Goal: Task Accomplishment & Management: Manage account settings

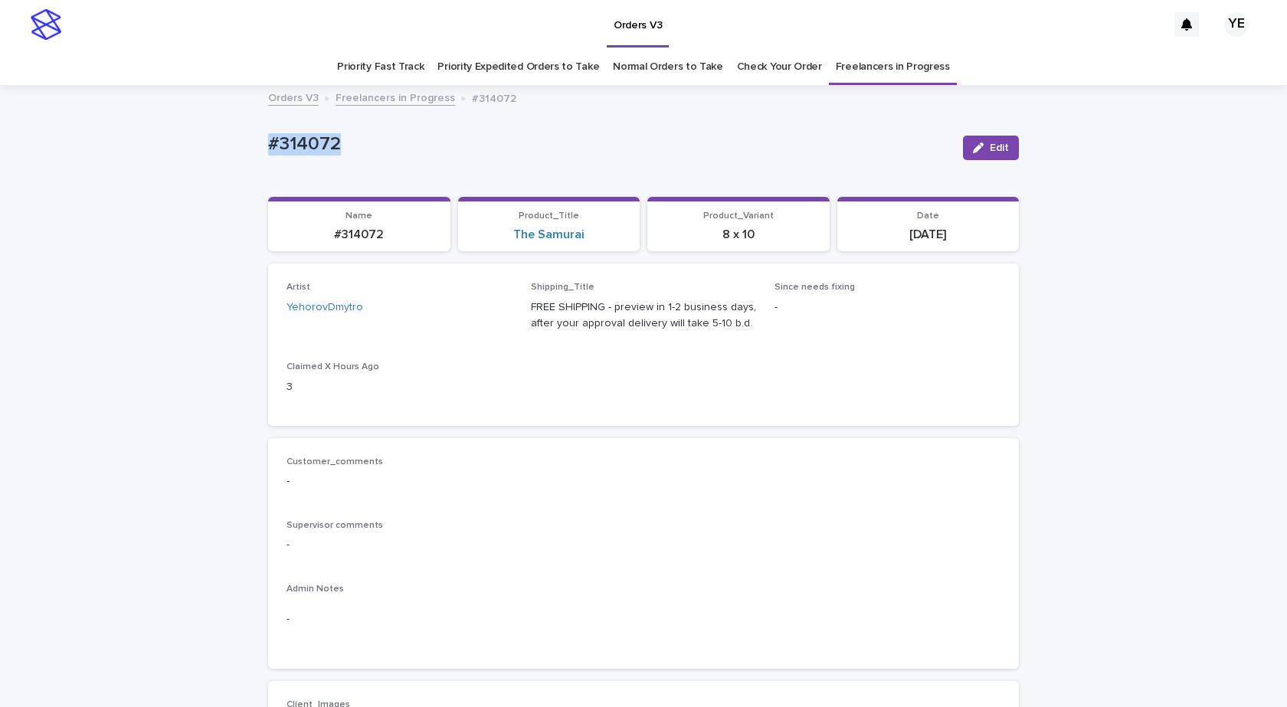
click at [1004, 149] on button "Edit" at bounding box center [991, 148] width 56 height 25
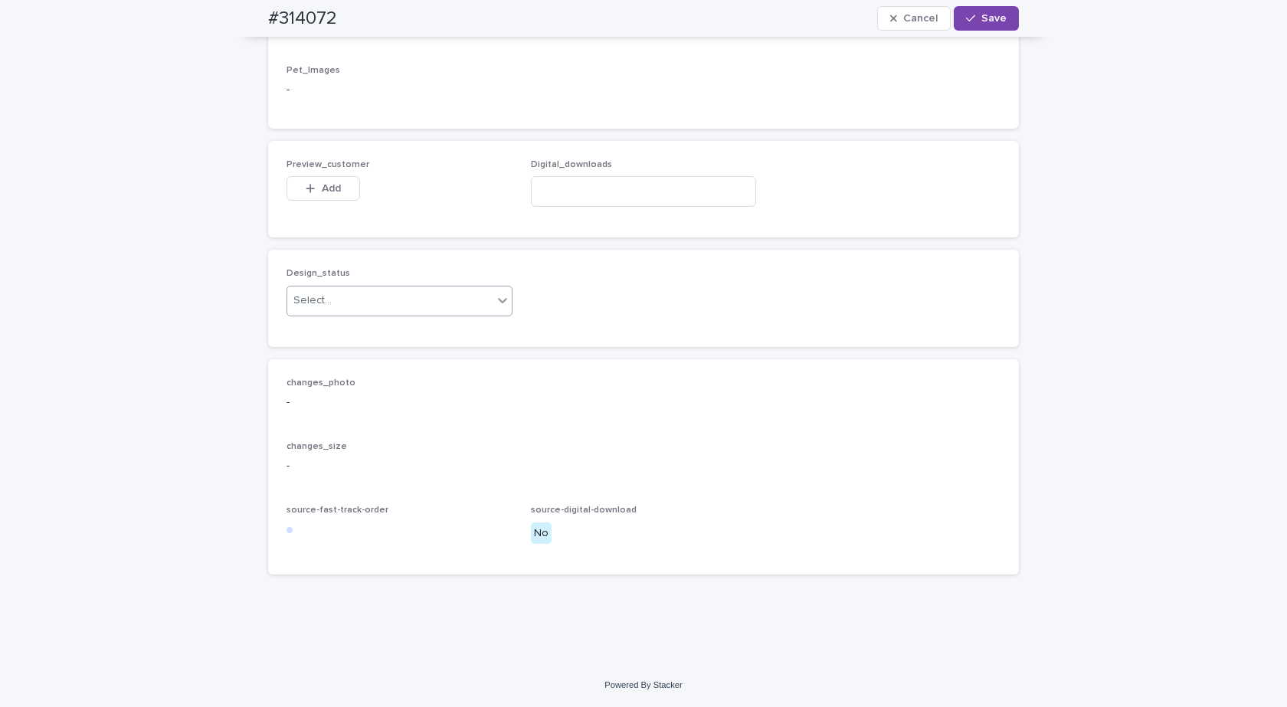
scroll to position [1149, 0]
click at [345, 313] on div "Select..." at bounding box center [389, 300] width 205 height 25
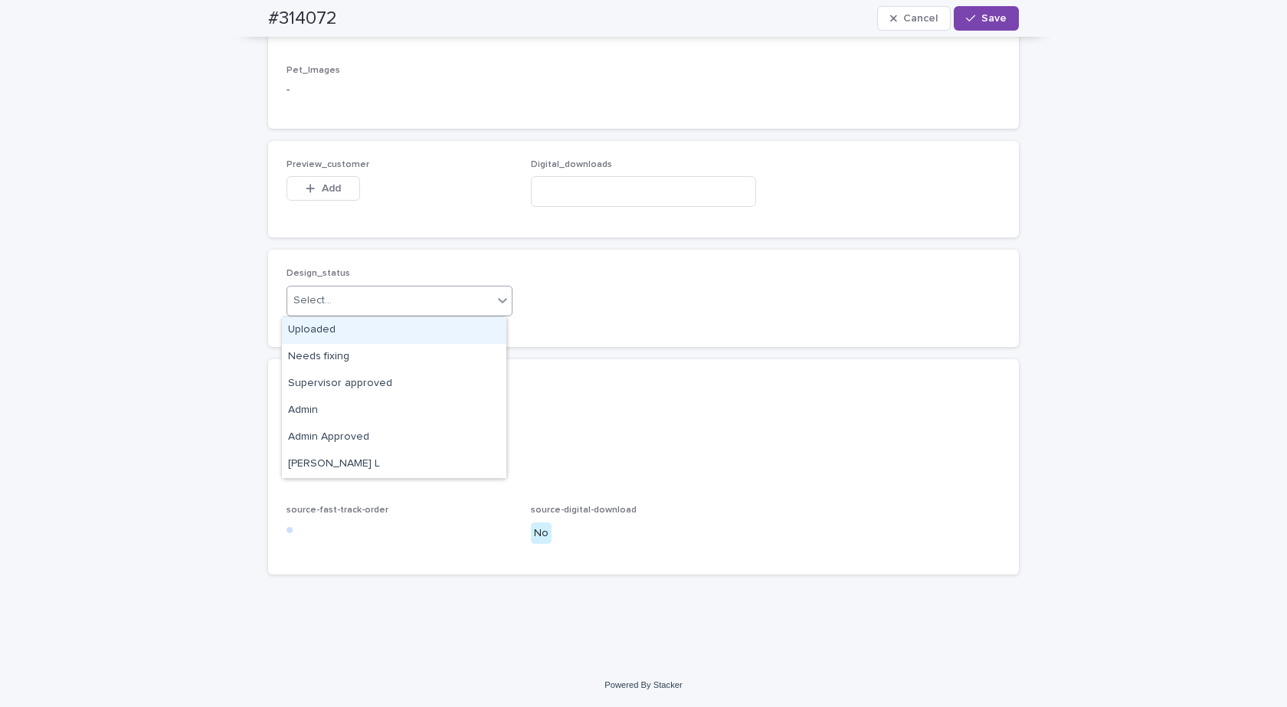
click at [308, 333] on div "Uploaded" at bounding box center [394, 330] width 225 height 27
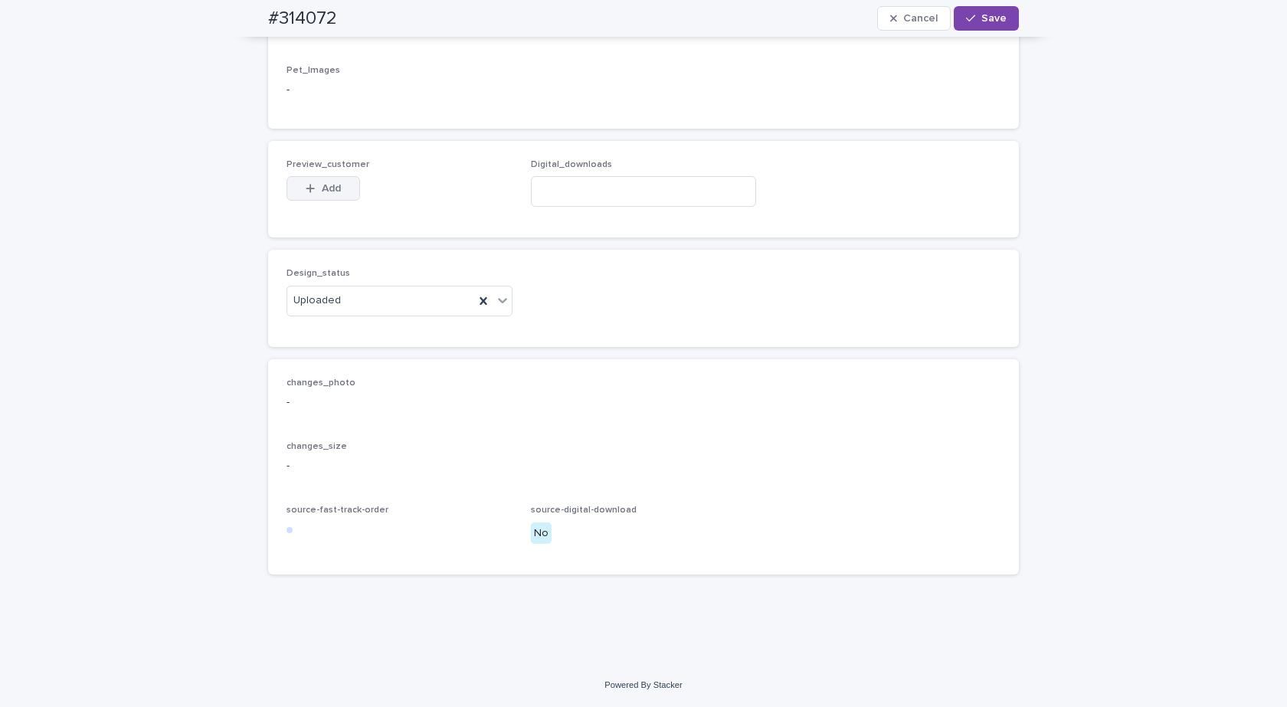
click at [326, 187] on span "Add" at bounding box center [331, 188] width 19 height 11
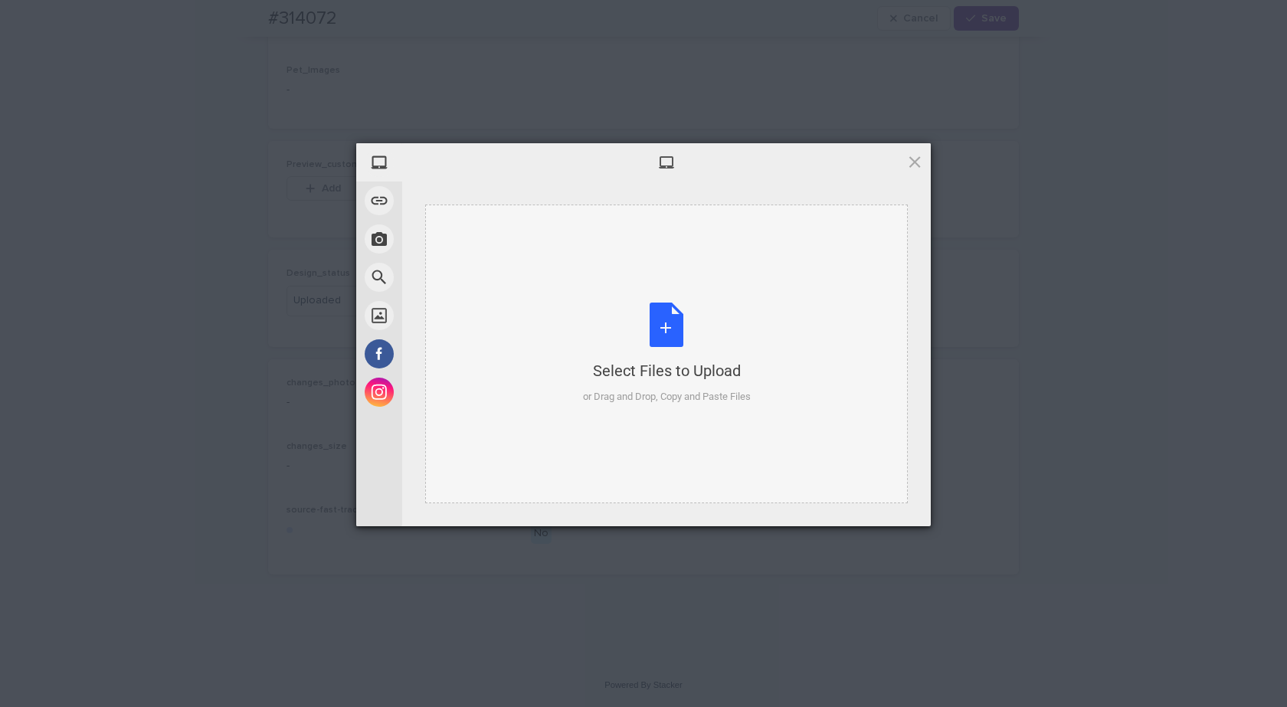
click at [674, 326] on div "Select Files to Upload or Drag and Drop, Copy and Paste Files" at bounding box center [667, 354] width 168 height 102
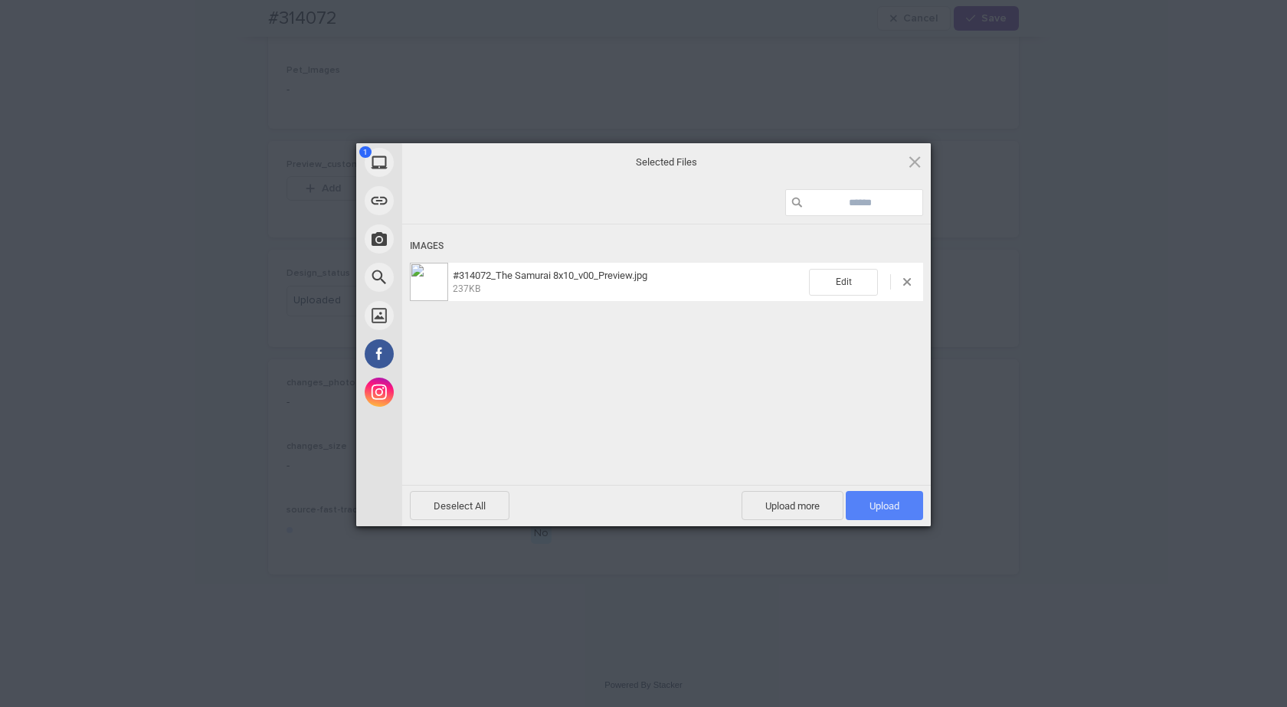
click at [903, 510] on span "Upload 1" at bounding box center [884, 505] width 77 height 29
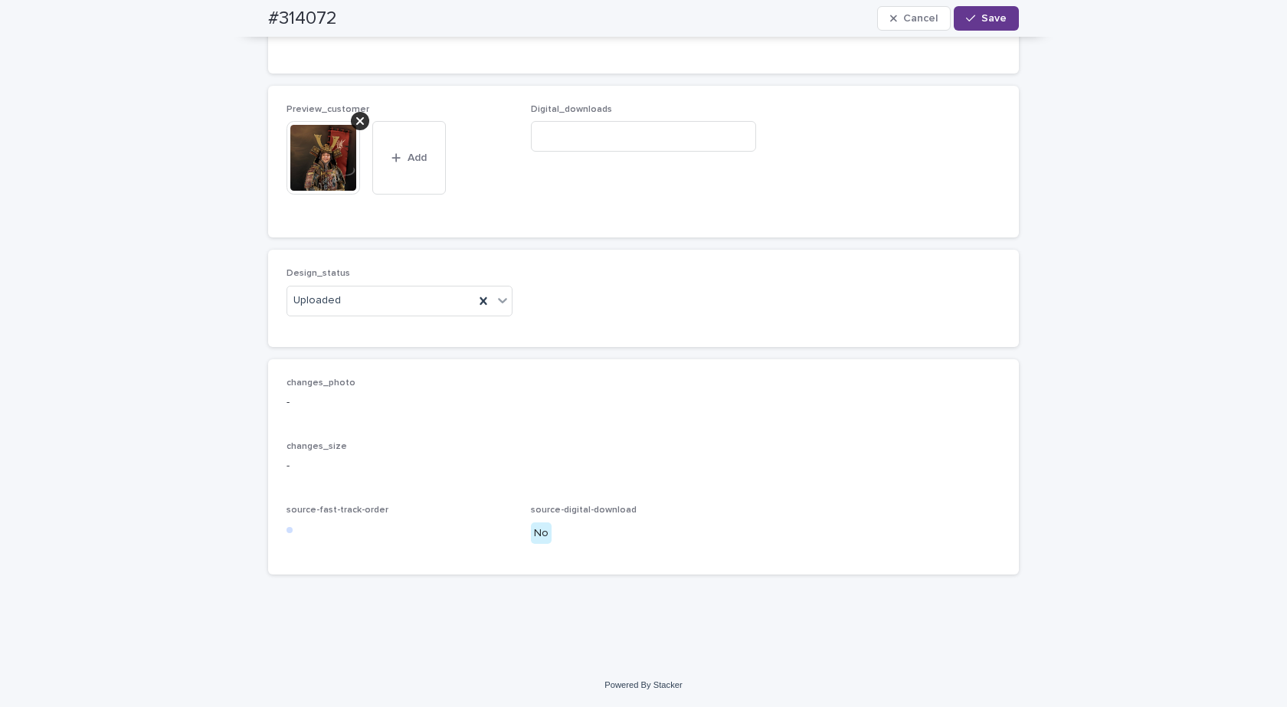
click at [990, 17] on span "Save" at bounding box center [994, 18] width 25 height 11
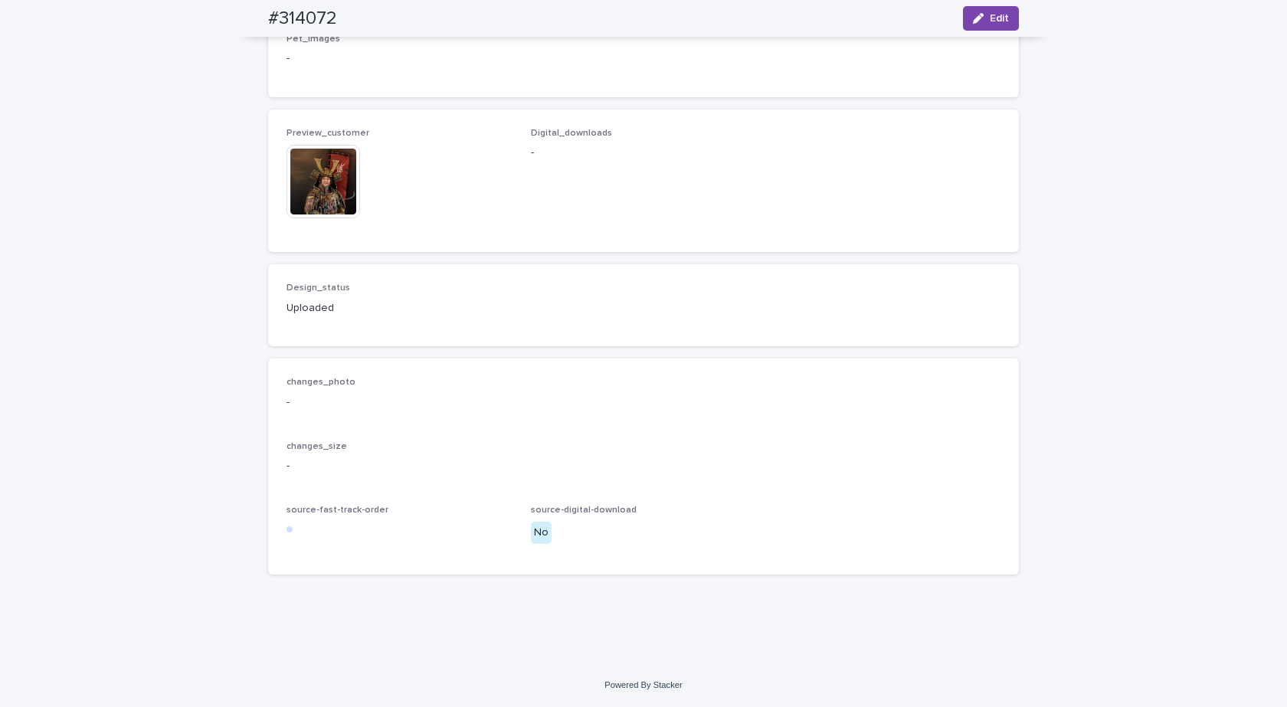
click at [318, 189] on img at bounding box center [324, 182] width 74 height 74
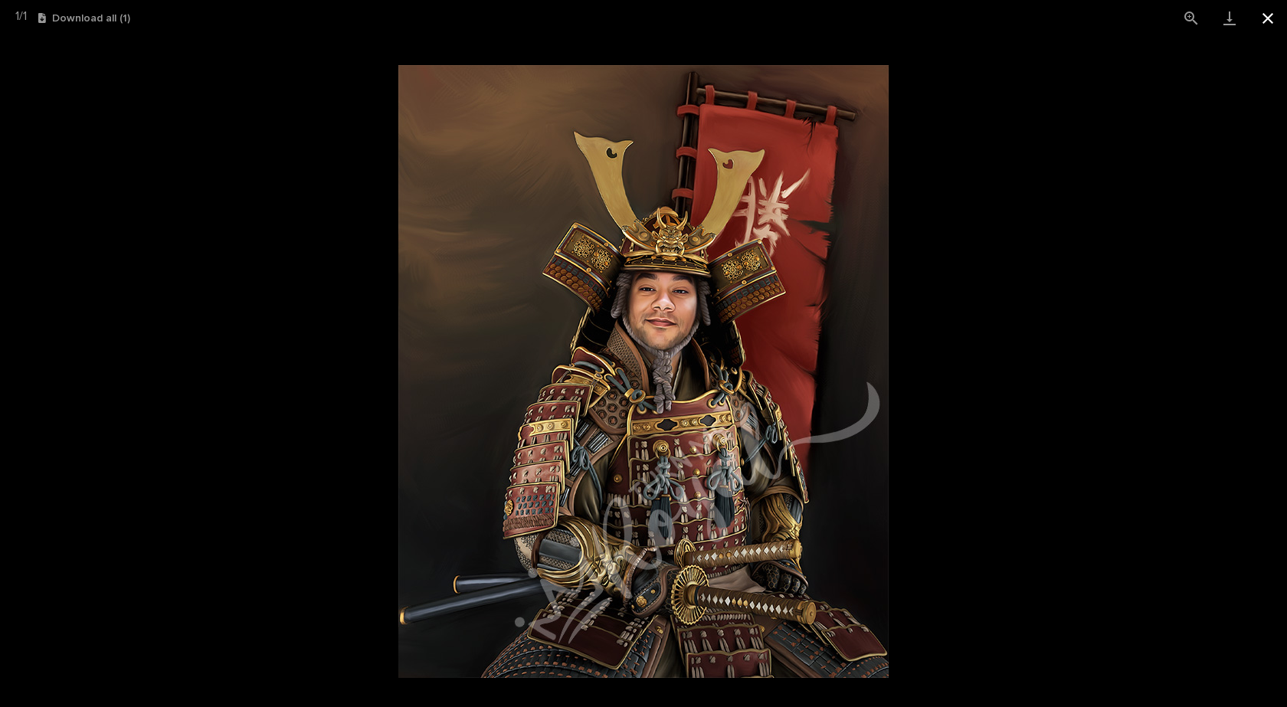
click at [1267, 18] on button "Close gallery" at bounding box center [1268, 18] width 38 height 36
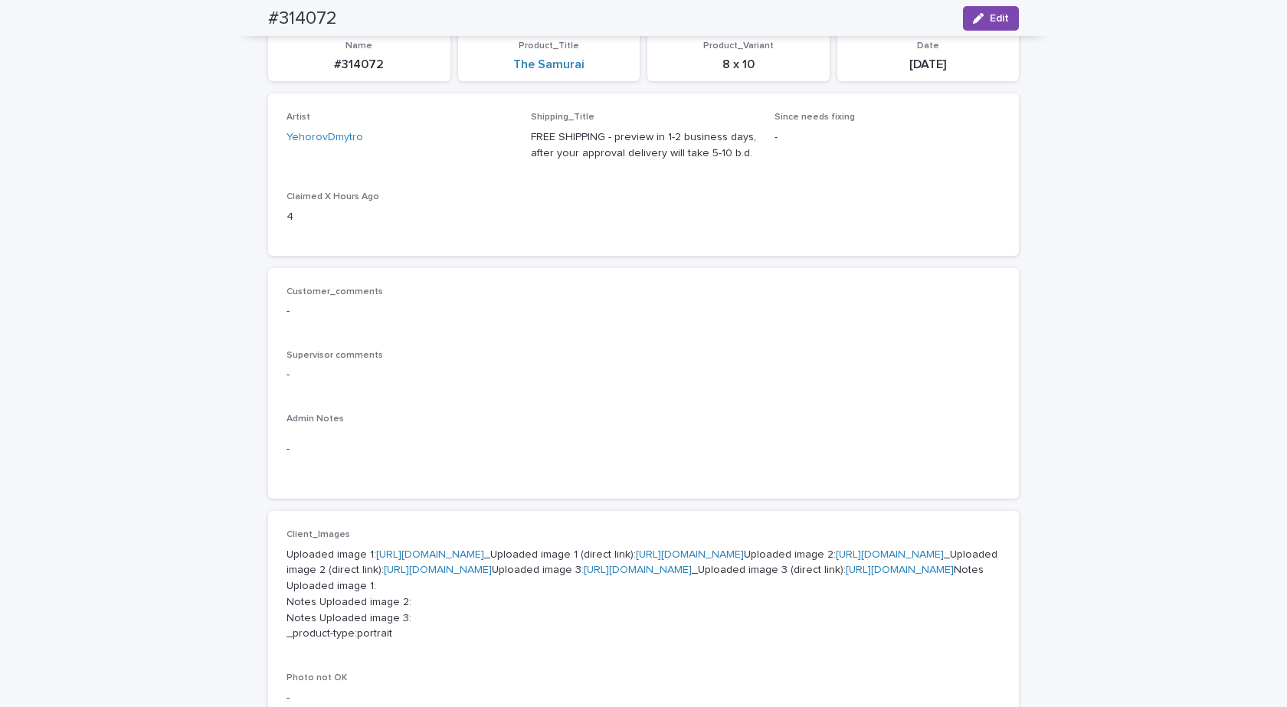
scroll to position [0, 0]
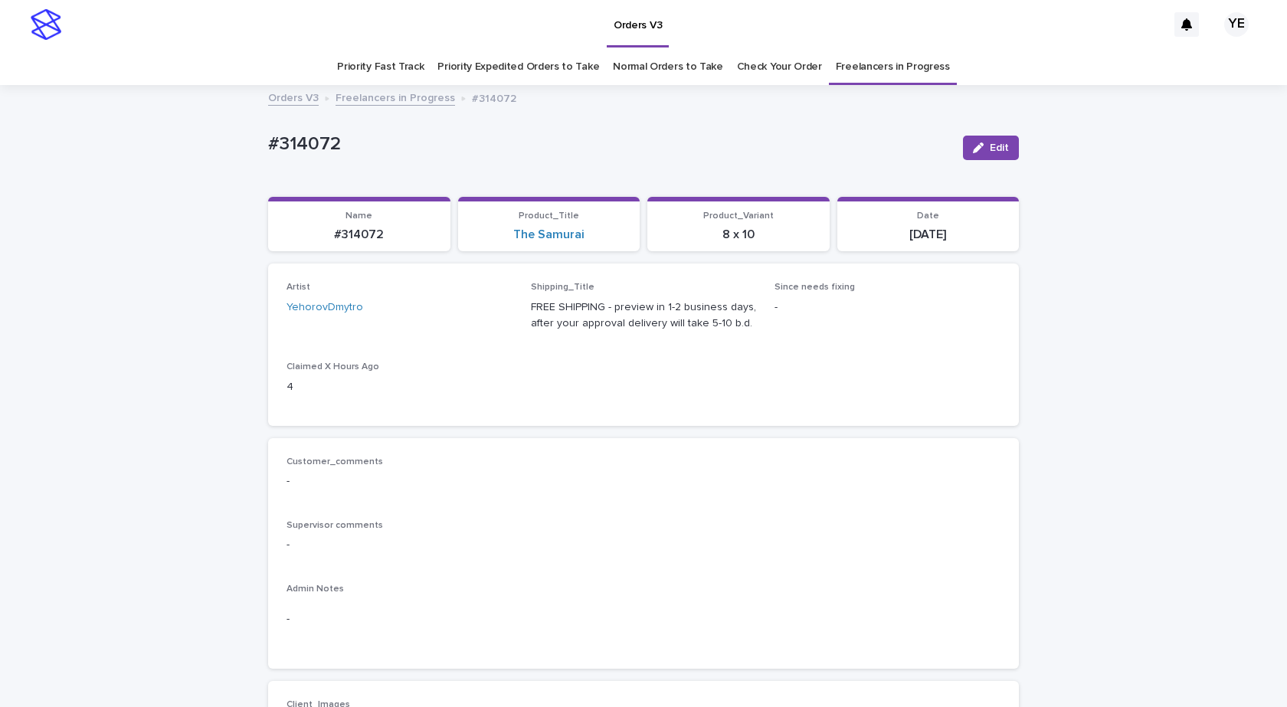
click at [354, 101] on link "Freelancers in Progress" at bounding box center [396, 97] width 120 height 18
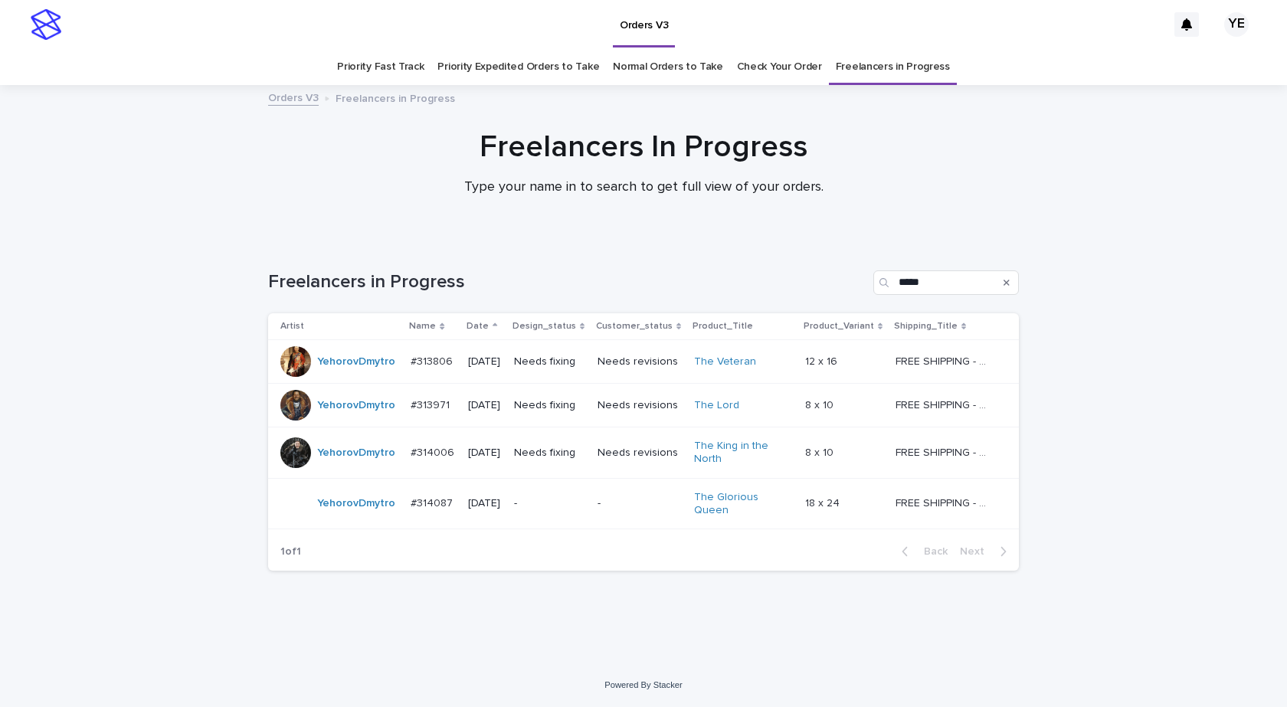
click at [346, 512] on div "YehorovDmytro" at bounding box center [356, 503] width 78 height 25
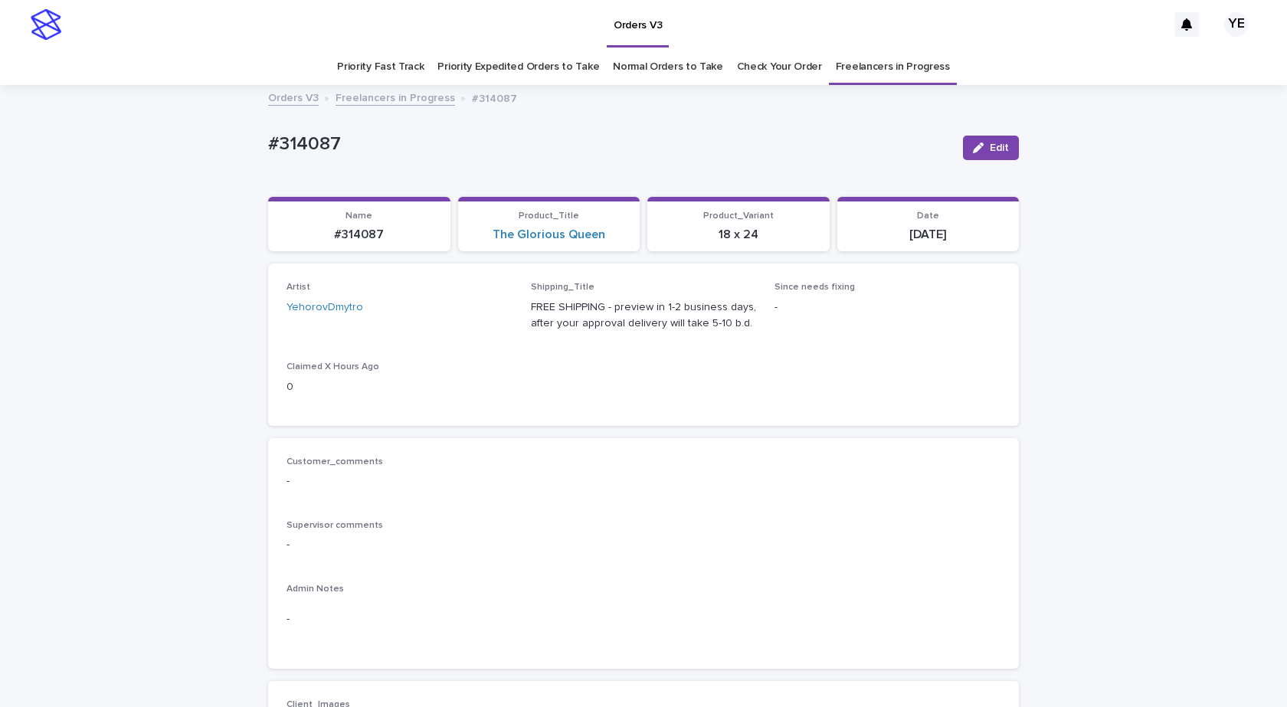
drag, startPoint x: 376, startPoint y: 156, endPoint x: 199, endPoint y: 153, distance: 176.3
copy p "#314087"
click at [985, 139] on button "Edit" at bounding box center [991, 148] width 56 height 25
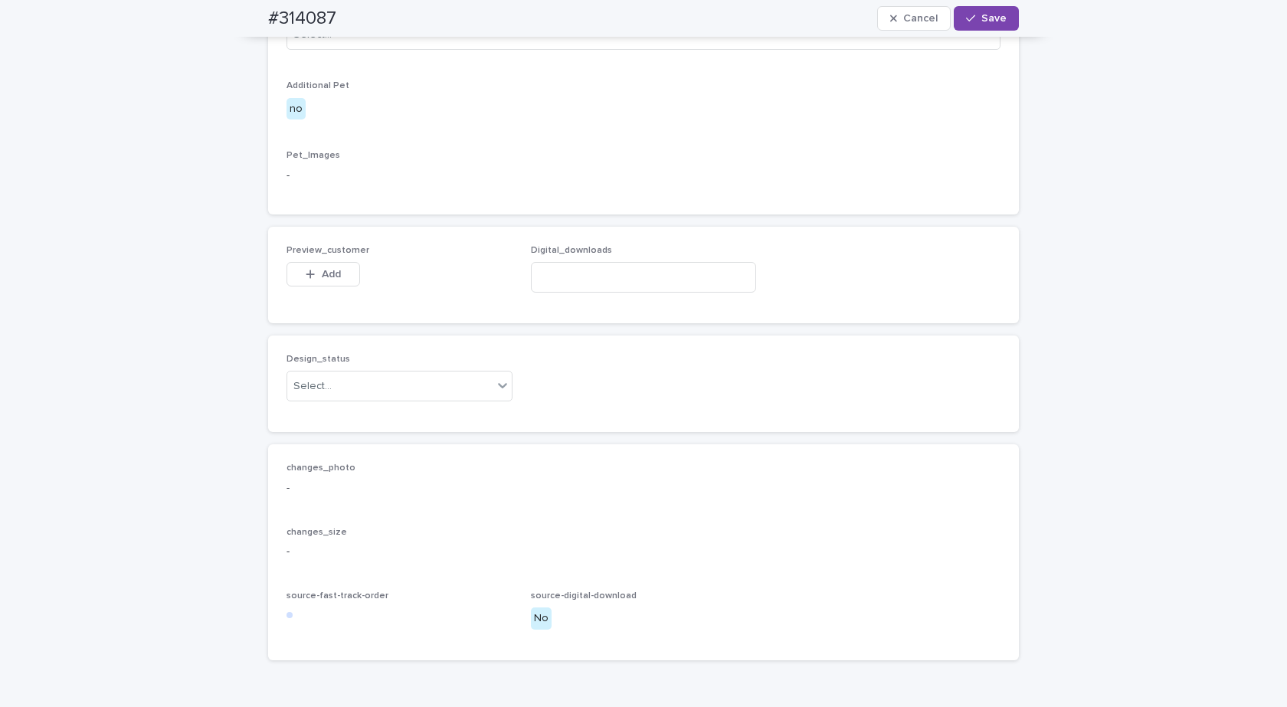
scroll to position [943, 0]
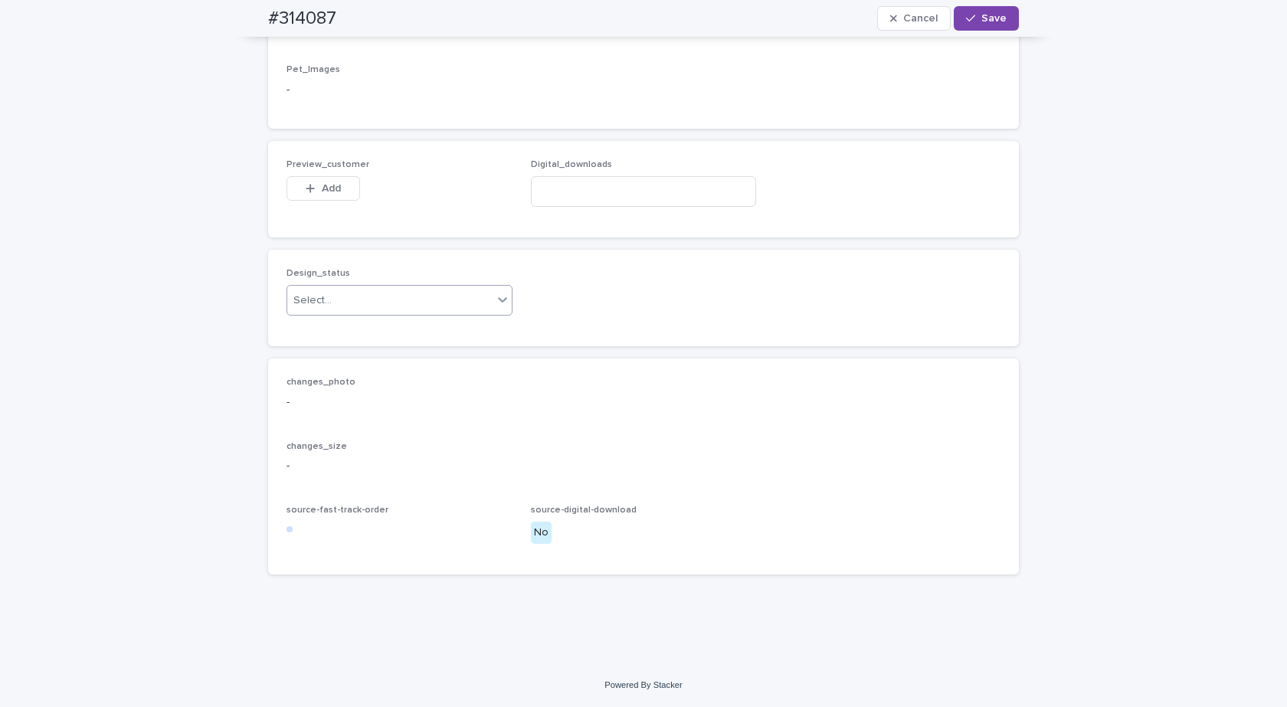
click at [460, 296] on div "Select..." at bounding box center [389, 300] width 205 height 25
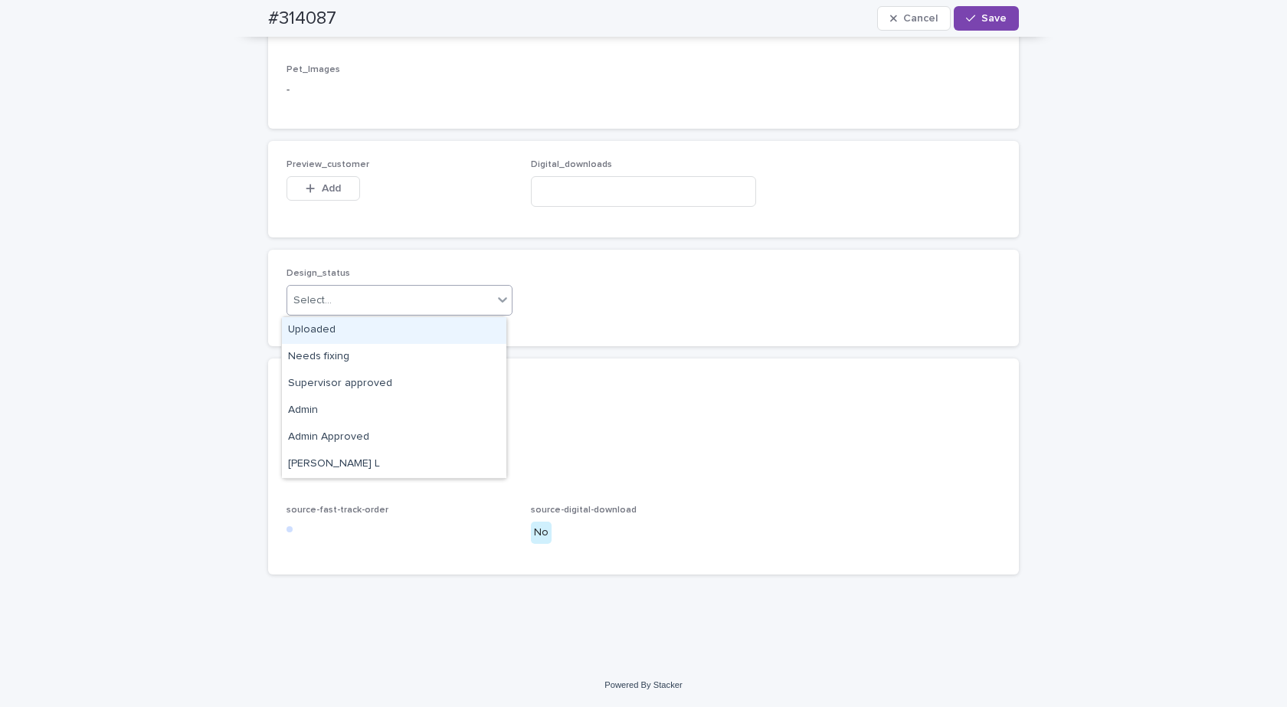
click at [330, 341] on div "Uploaded" at bounding box center [394, 330] width 225 height 27
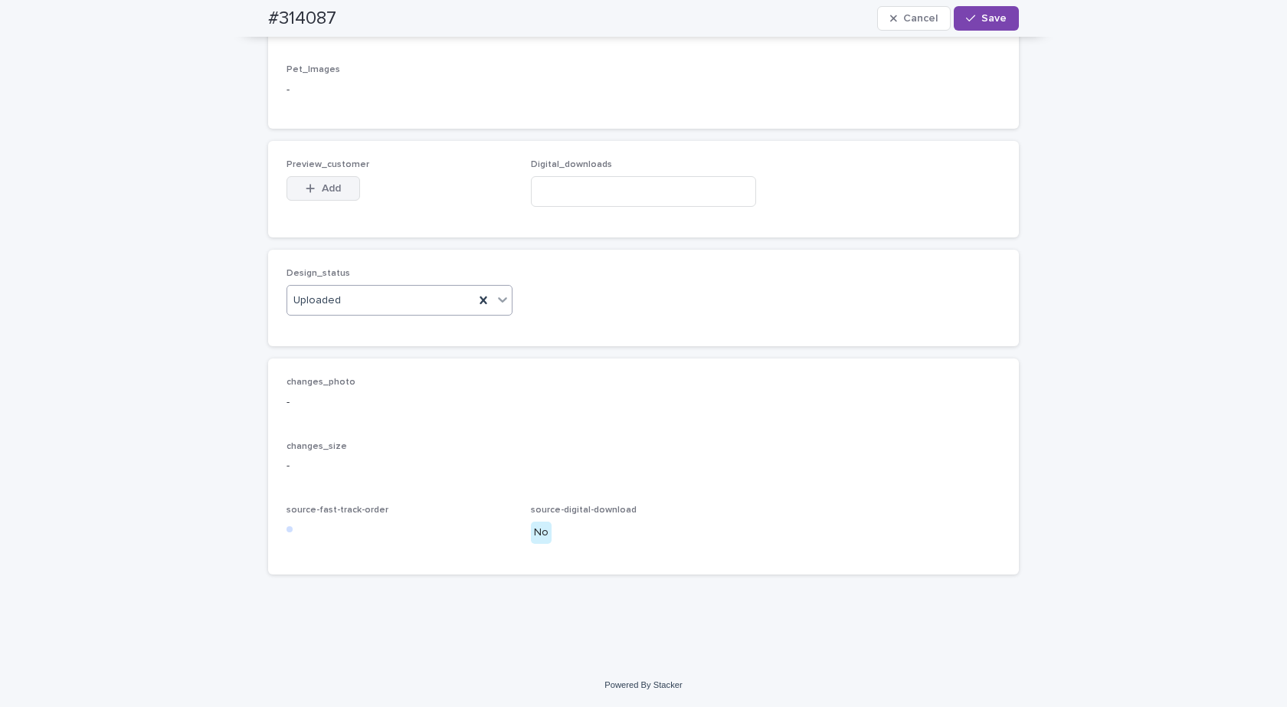
click at [332, 186] on span "Add" at bounding box center [331, 188] width 19 height 11
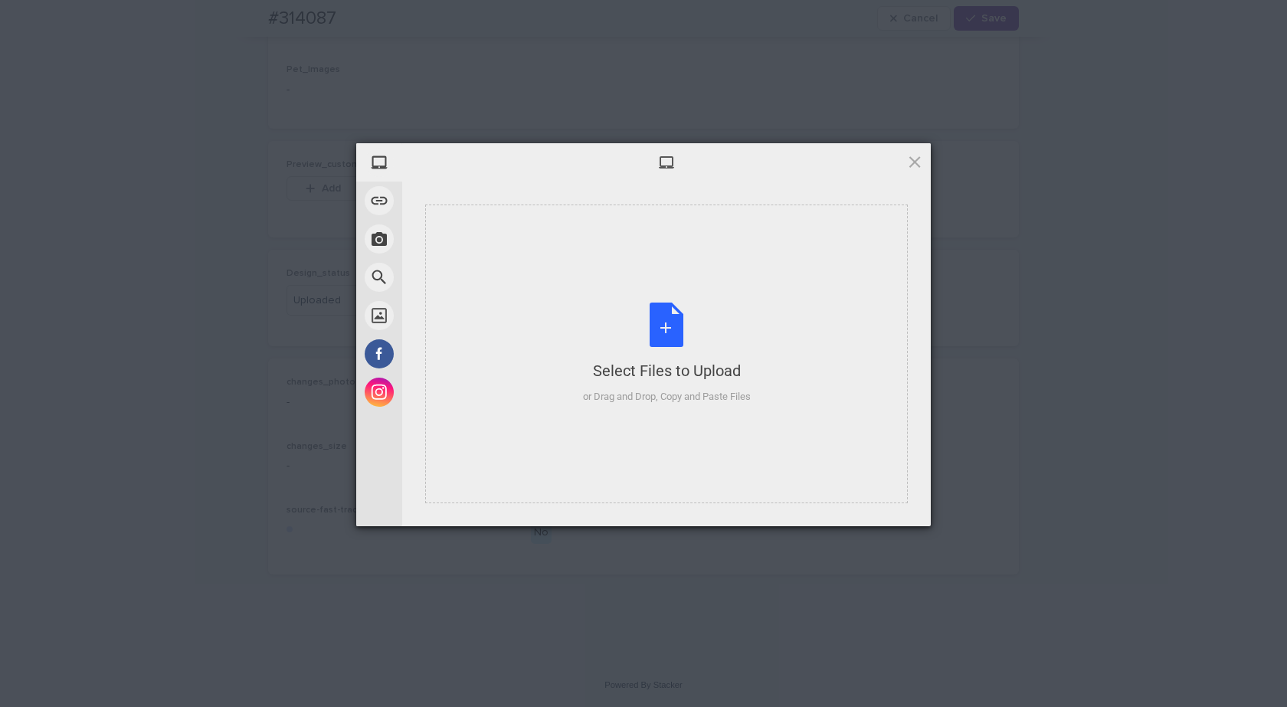
click at [694, 316] on div "Select Files to Upload or Drag and Drop, Copy and Paste Files" at bounding box center [667, 354] width 168 height 102
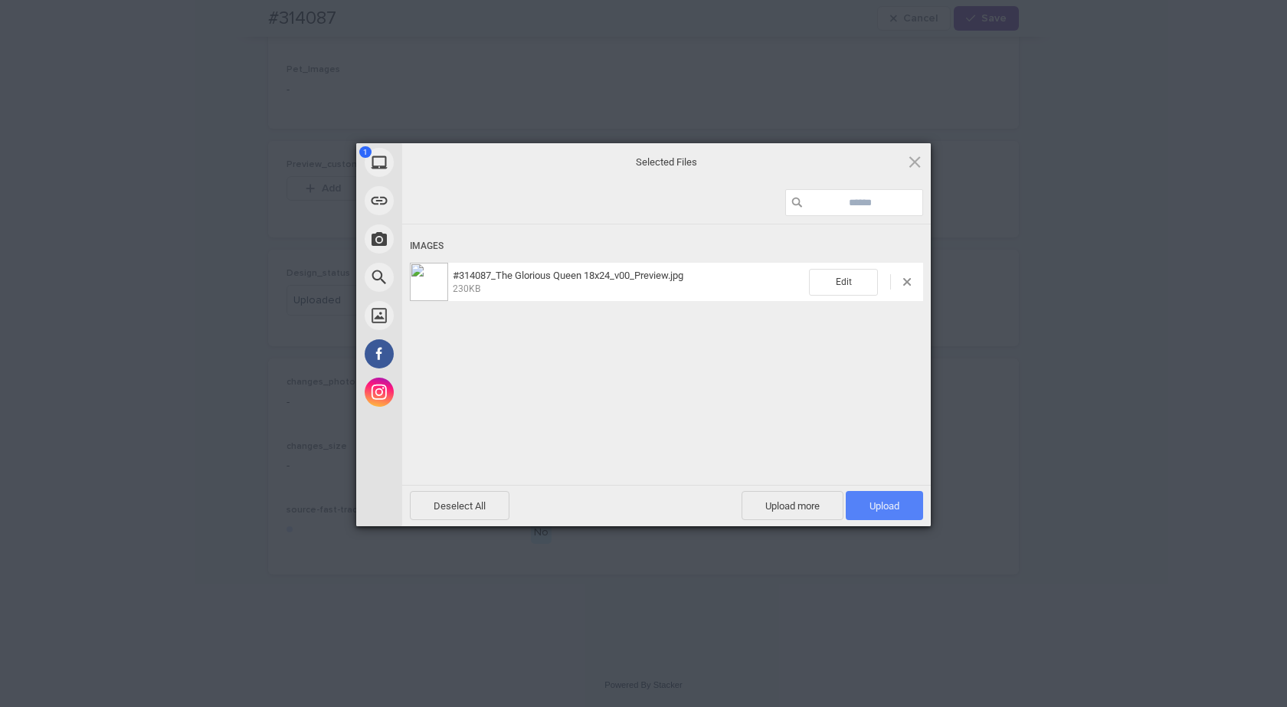
click at [898, 495] on span "Upload 1" at bounding box center [884, 505] width 77 height 29
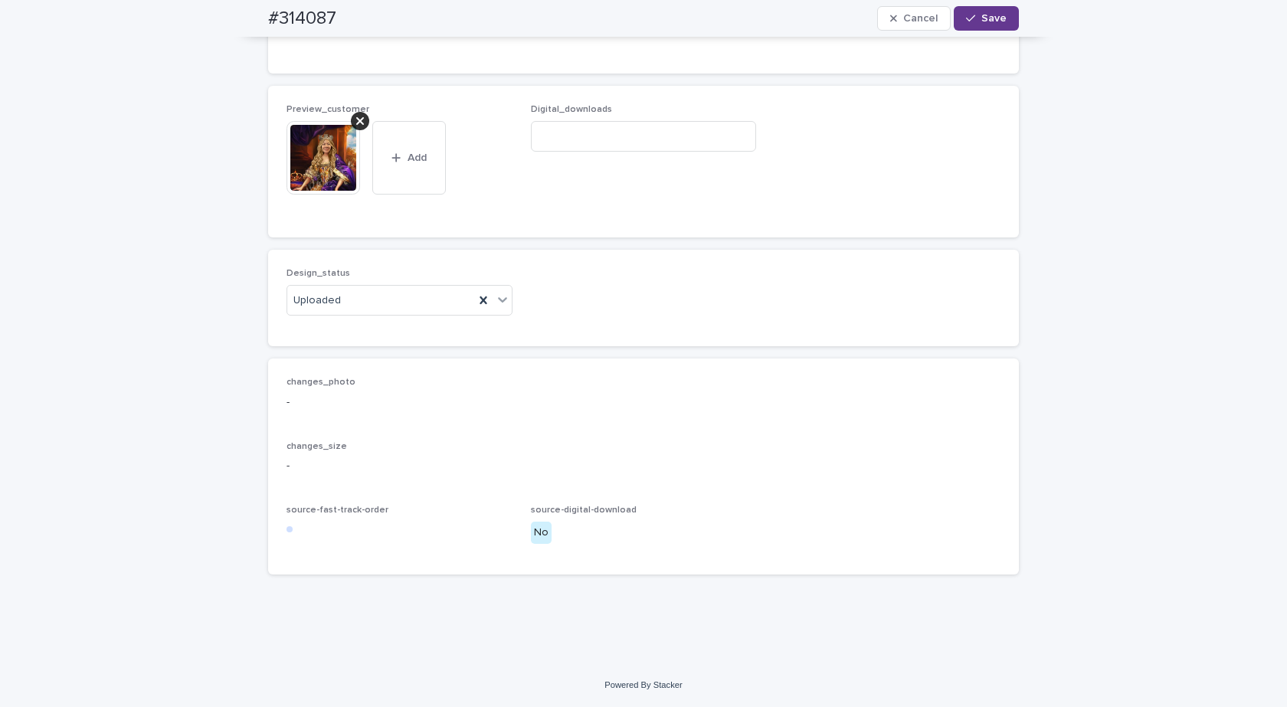
click at [987, 20] on span "Save" at bounding box center [994, 18] width 25 height 11
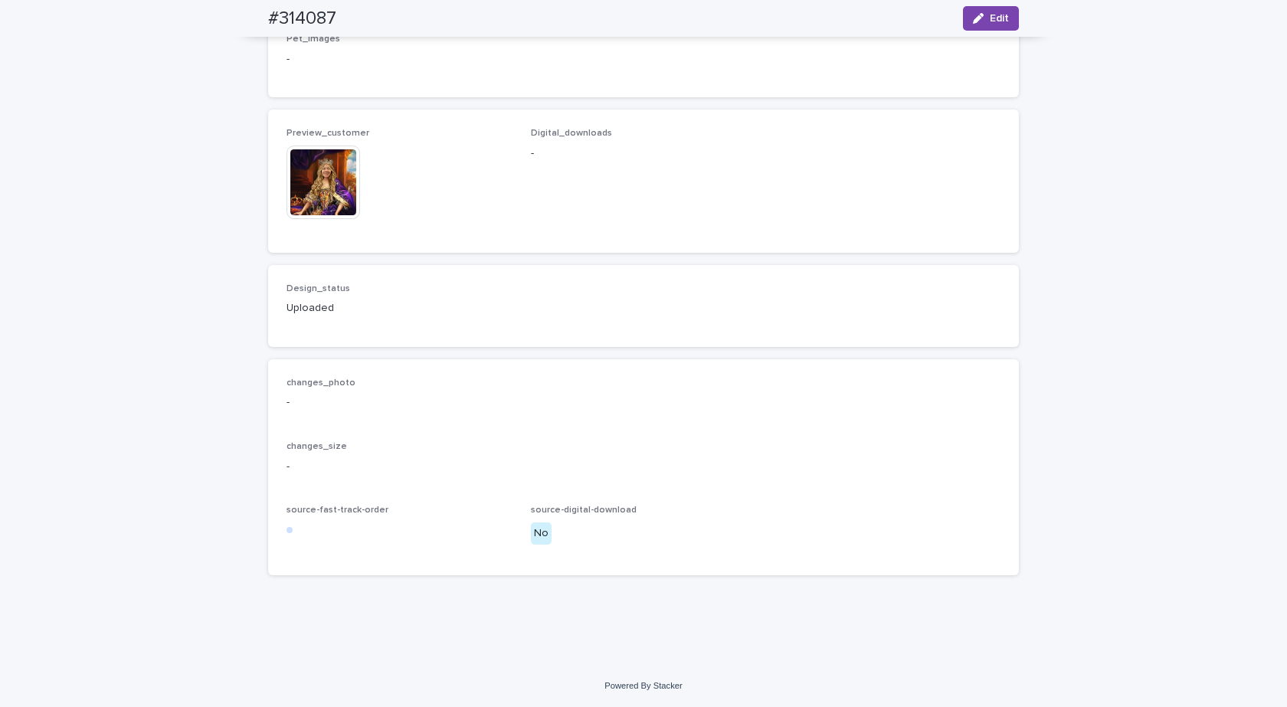
click at [312, 208] on img at bounding box center [324, 183] width 74 height 74
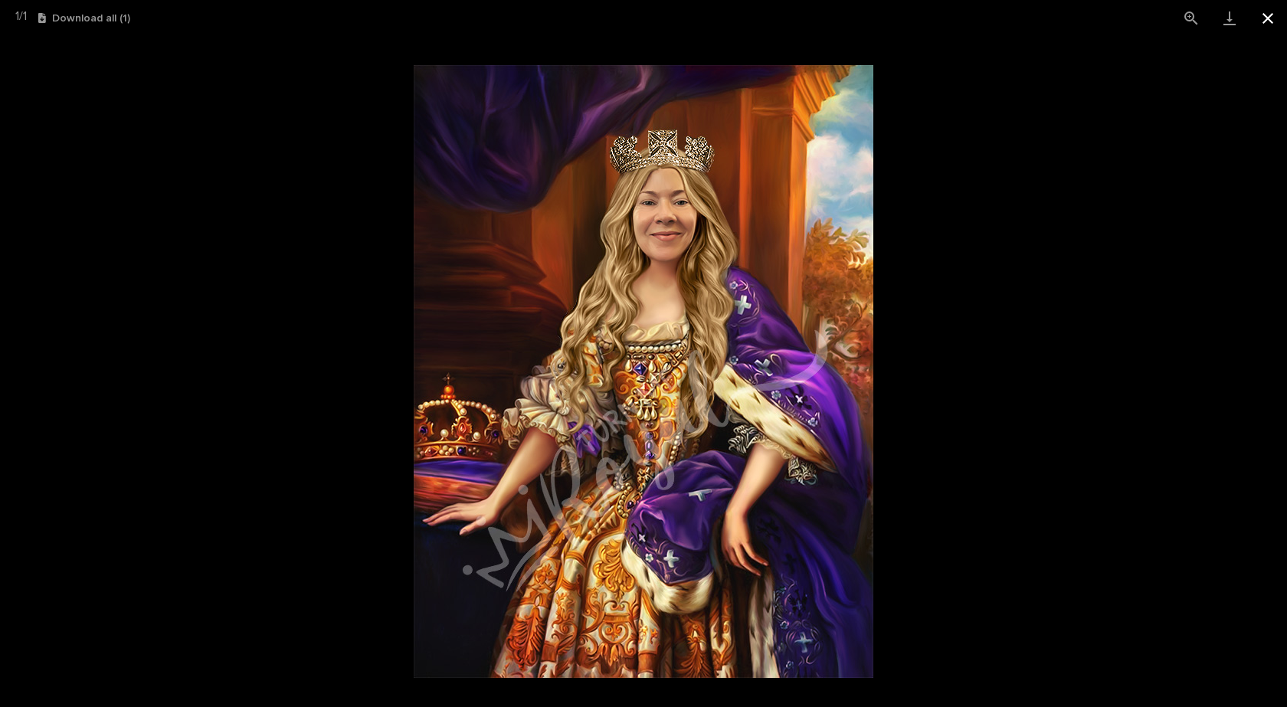
click at [1269, 15] on button "Close gallery" at bounding box center [1268, 18] width 38 height 36
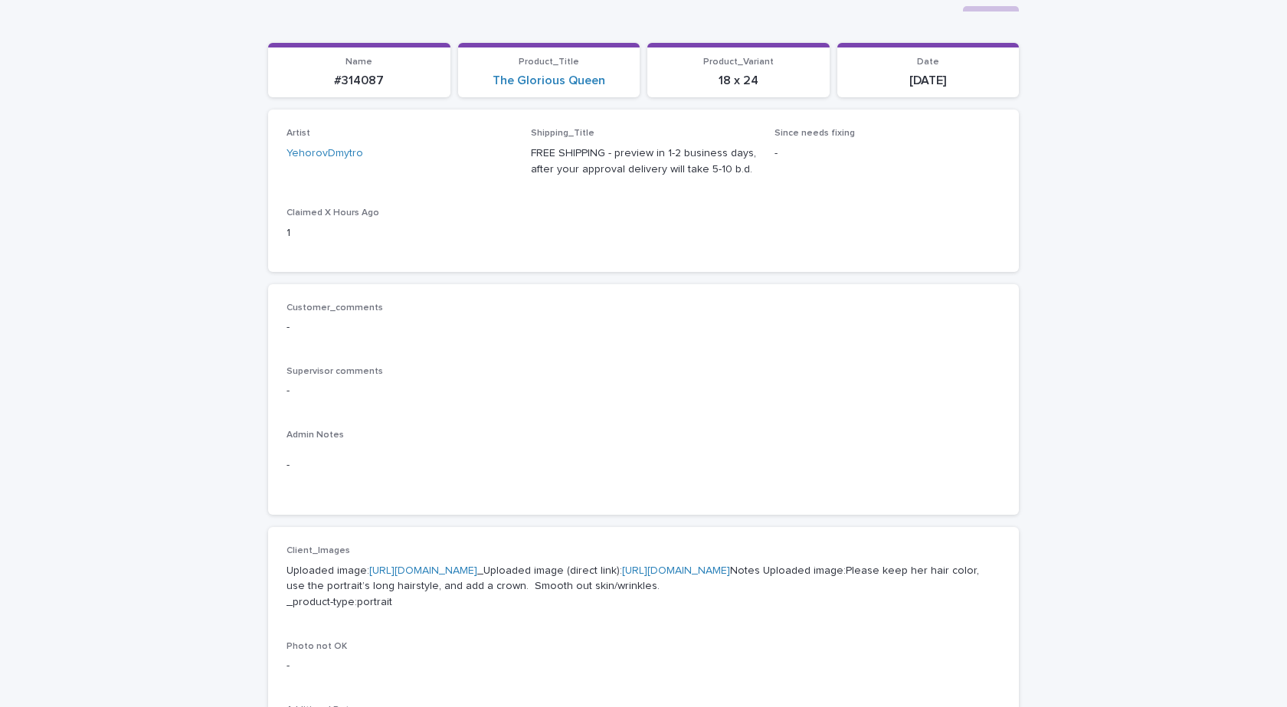
scroll to position [0, 0]
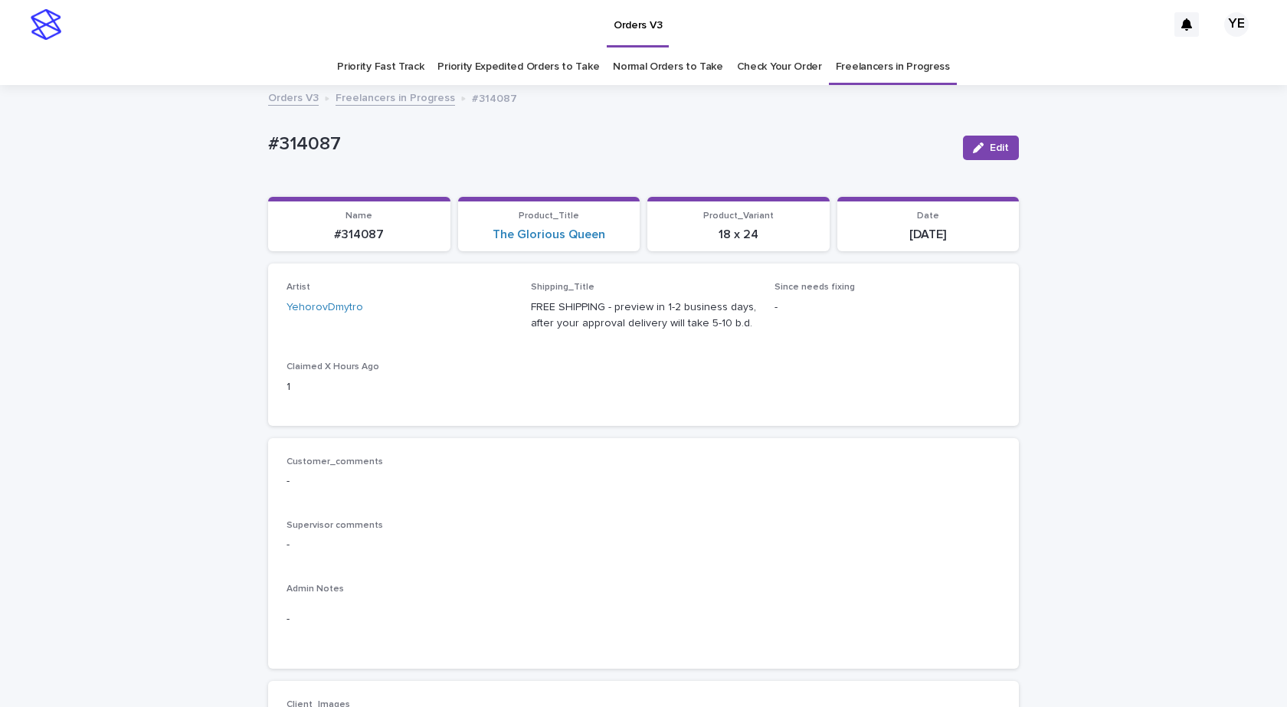
click at [408, 97] on link "Freelancers in Progress" at bounding box center [396, 97] width 120 height 18
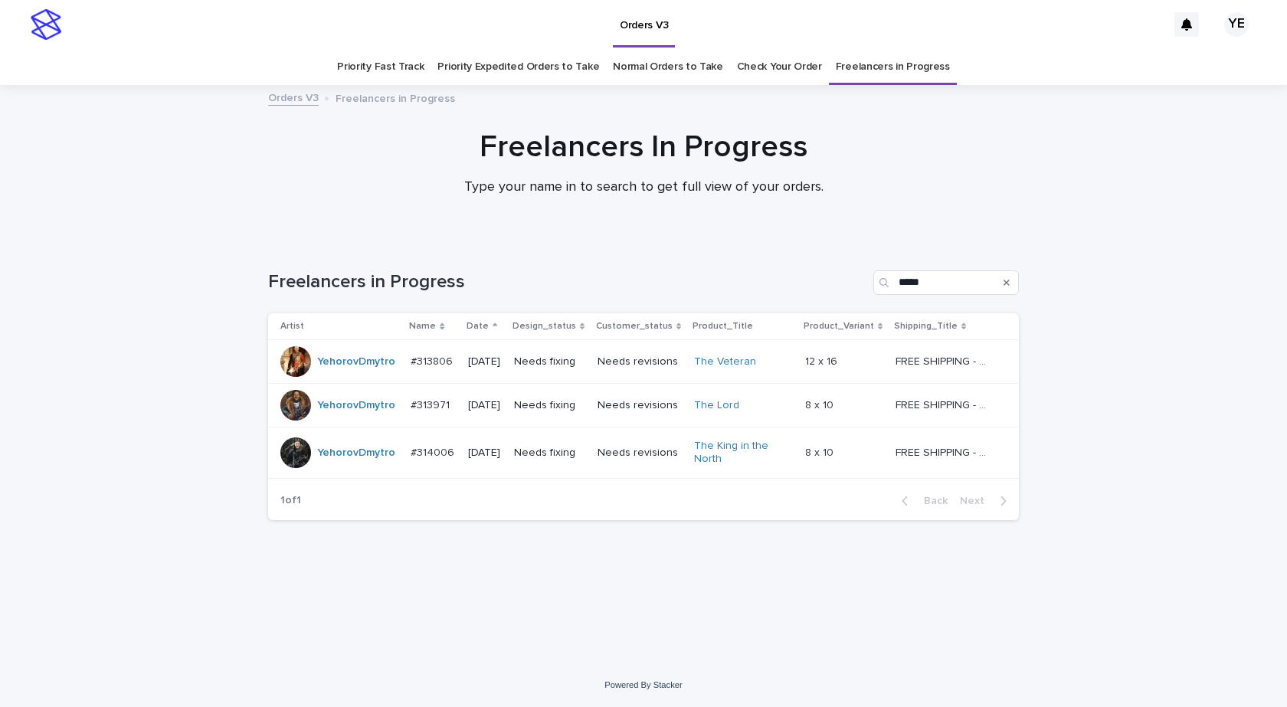
click at [348, 373] on div "YehorovDmytro" at bounding box center [356, 361] width 78 height 25
click at [372, 419] on div "YehorovDmytro" at bounding box center [339, 405] width 118 height 31
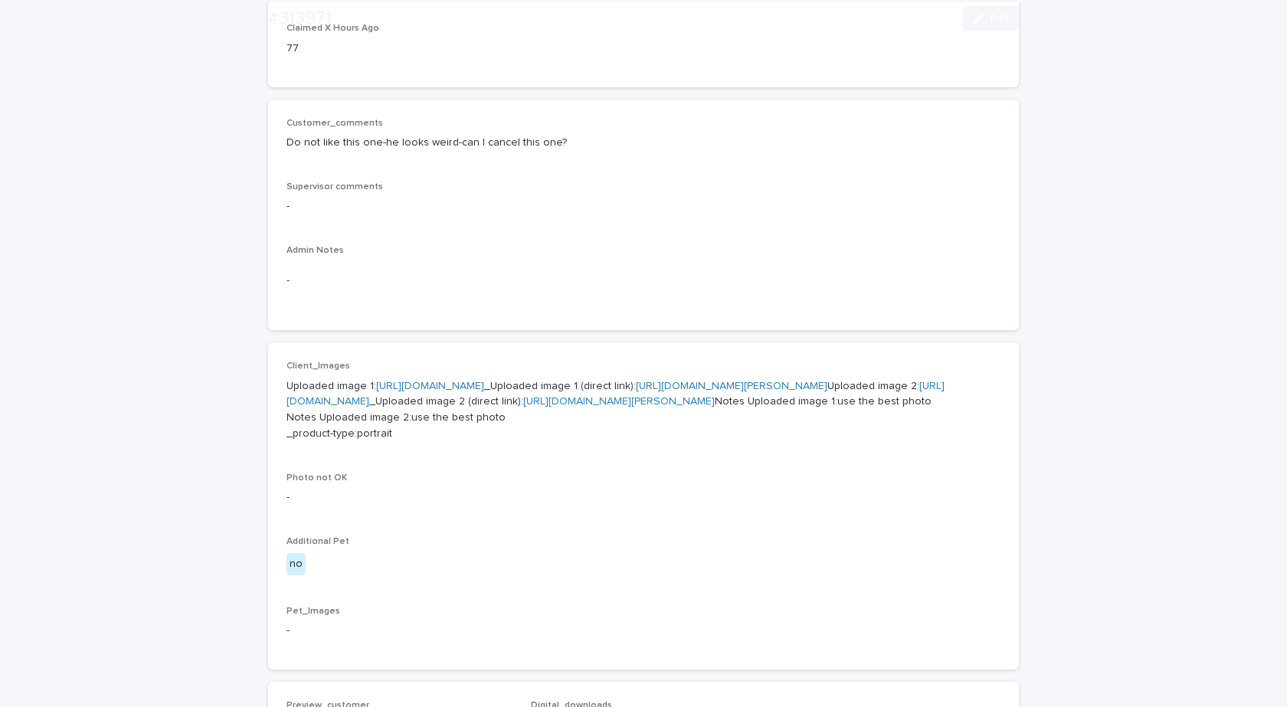
scroll to position [383, 0]
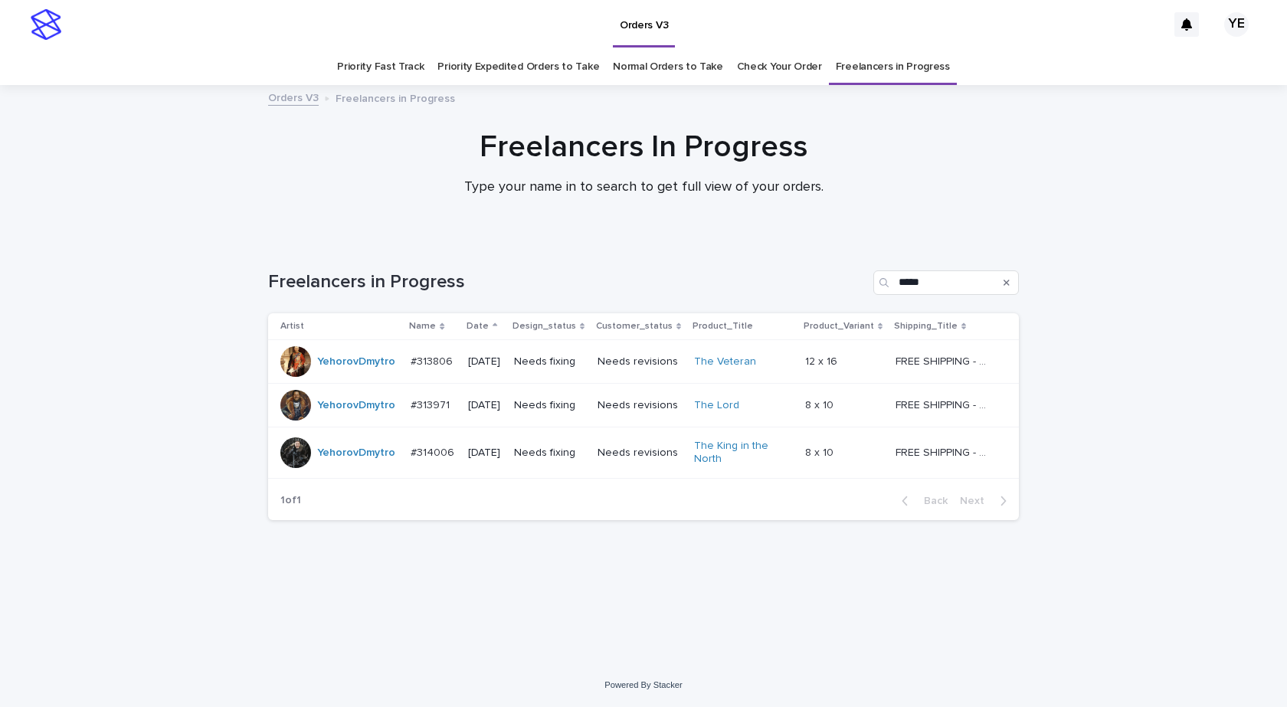
click at [353, 465] on div "YehorovDmytro" at bounding box center [356, 453] width 78 height 25
click at [356, 376] on div "YehorovDmytro" at bounding box center [339, 361] width 118 height 31
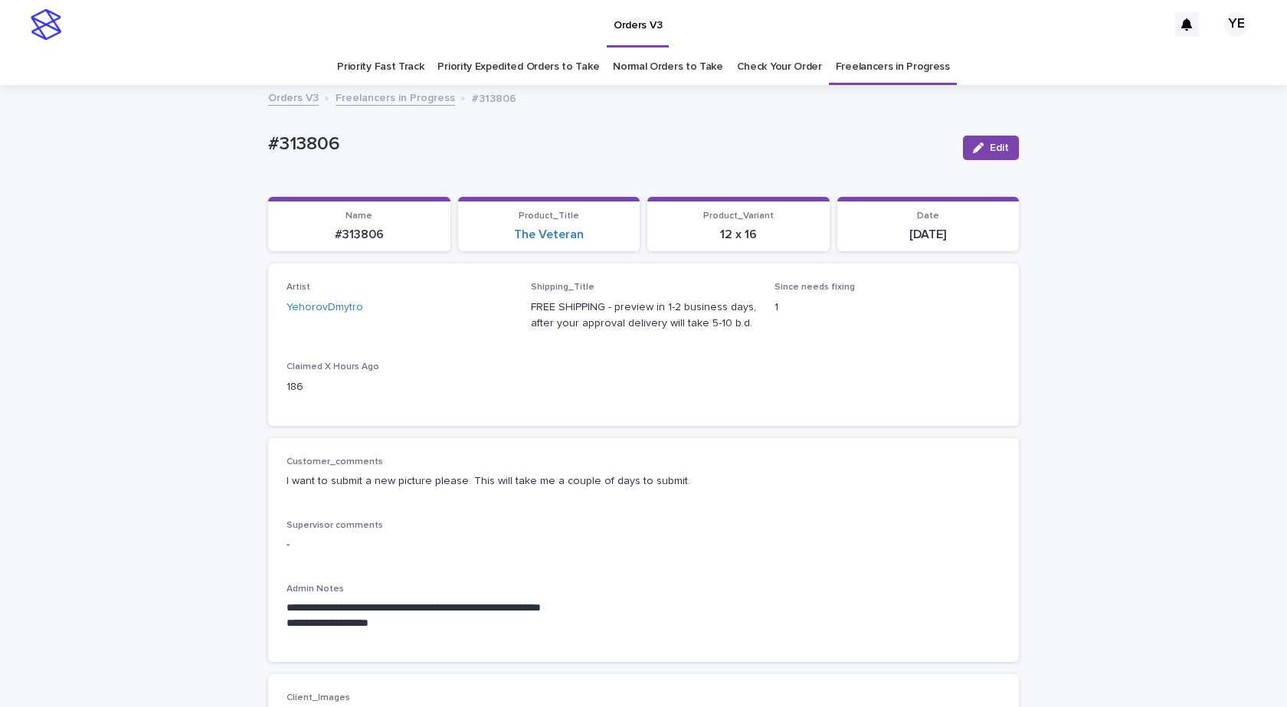
scroll to position [49, 0]
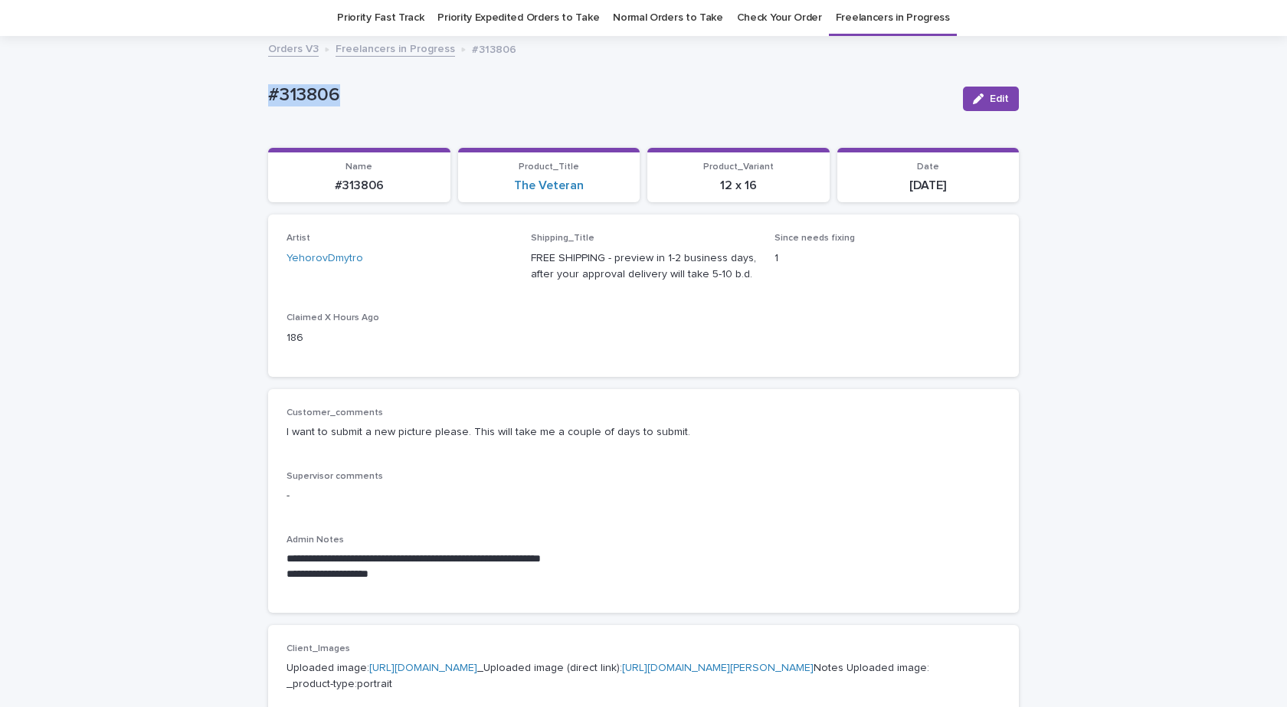
drag, startPoint x: 356, startPoint y: 114, endPoint x: 201, endPoint y: 122, distance: 155.0
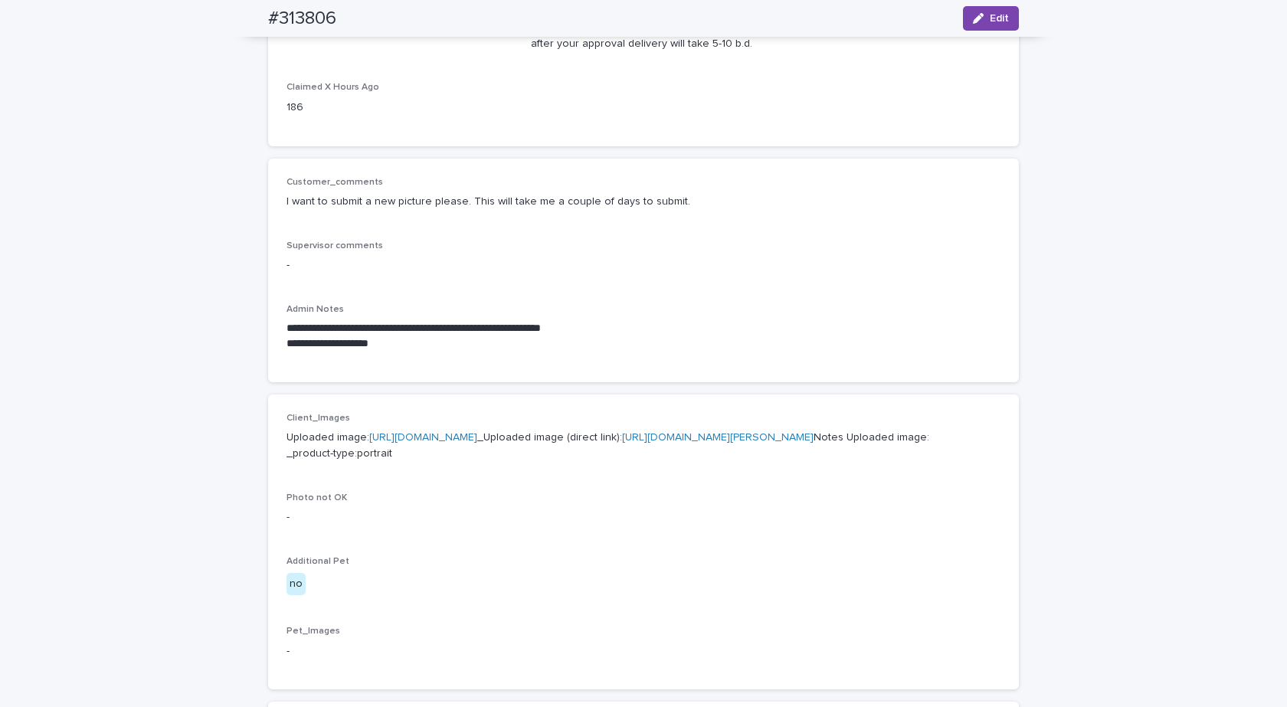
scroll to position [279, 0]
drag, startPoint x: 708, startPoint y: 198, endPoint x: 279, endPoint y: 216, distance: 429.5
click at [279, 216] on div "**********" at bounding box center [643, 271] width 751 height 224
copy p "I want to submit a new picture please. This will take me a couple of days to su…"
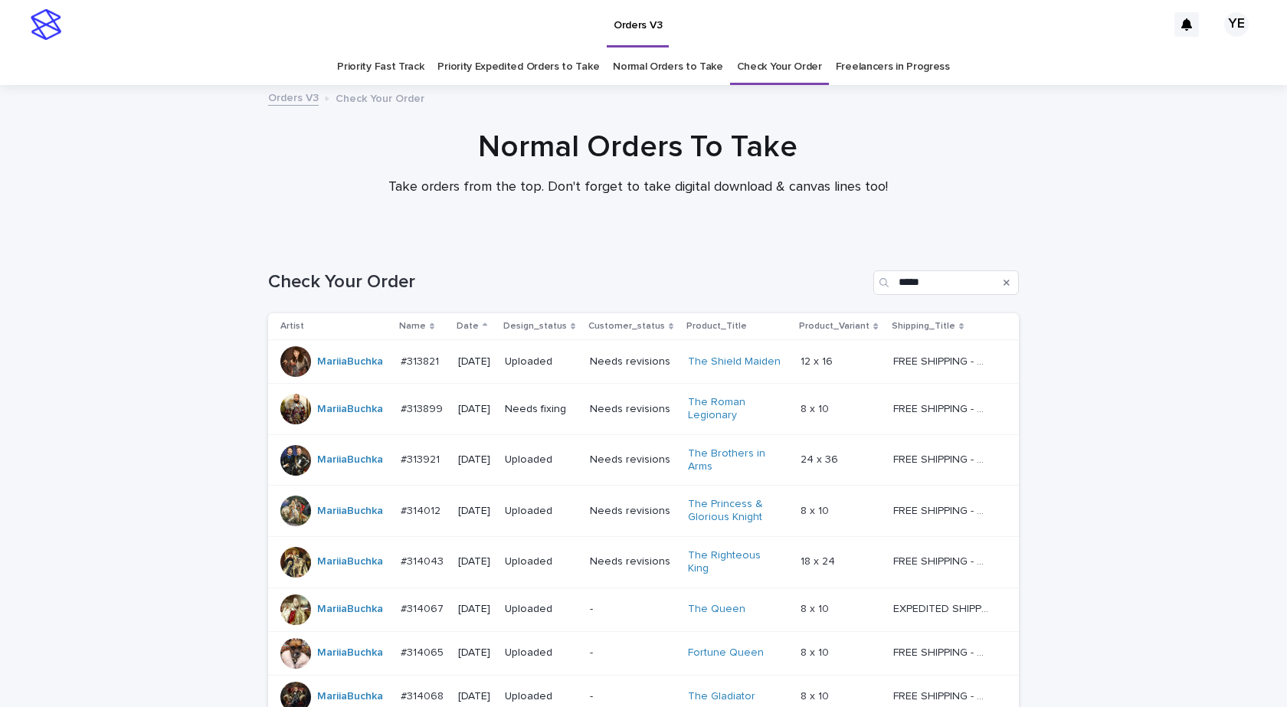
scroll to position [383, 0]
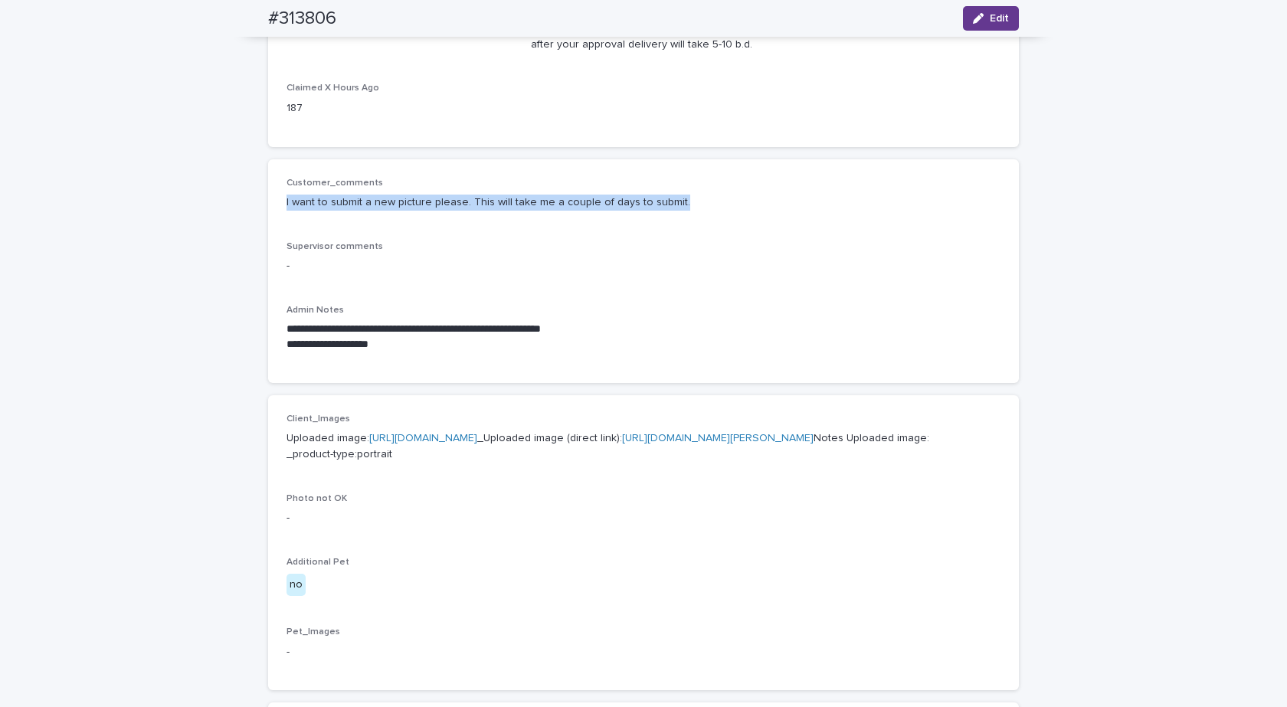
click at [990, 22] on span "Edit" at bounding box center [999, 18] width 19 height 11
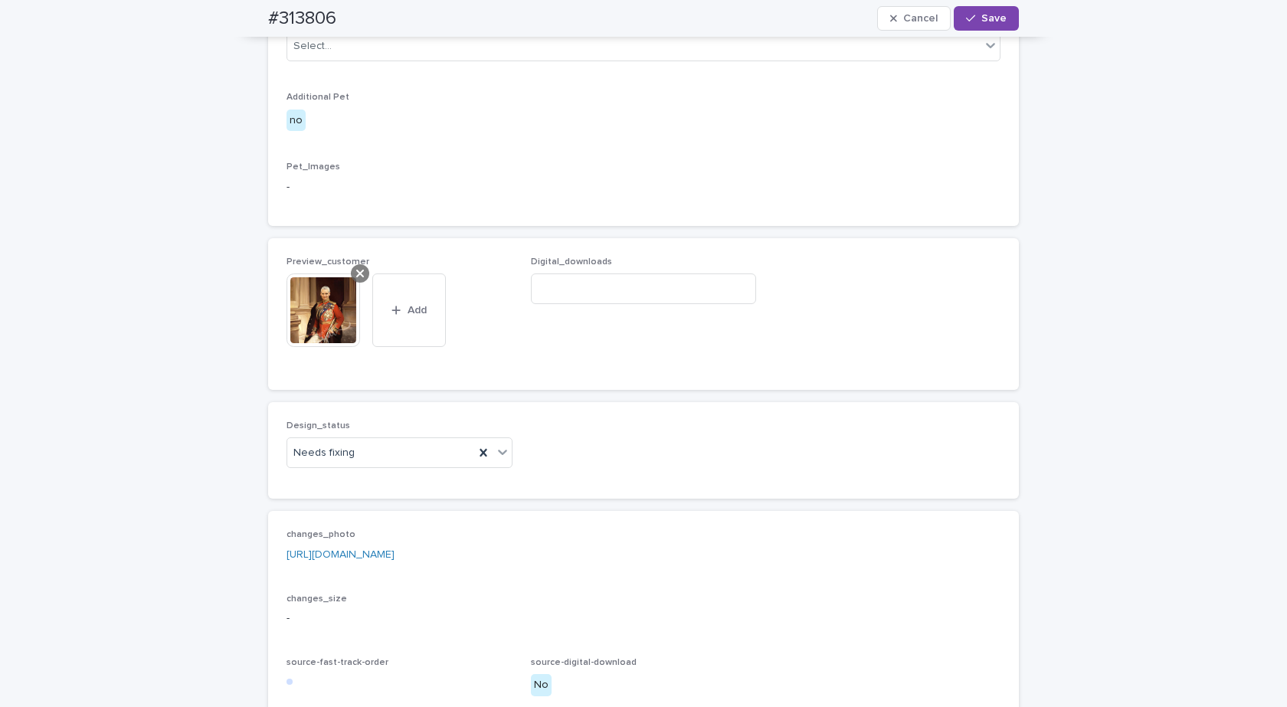
click at [351, 283] on div at bounding box center [360, 273] width 18 height 18
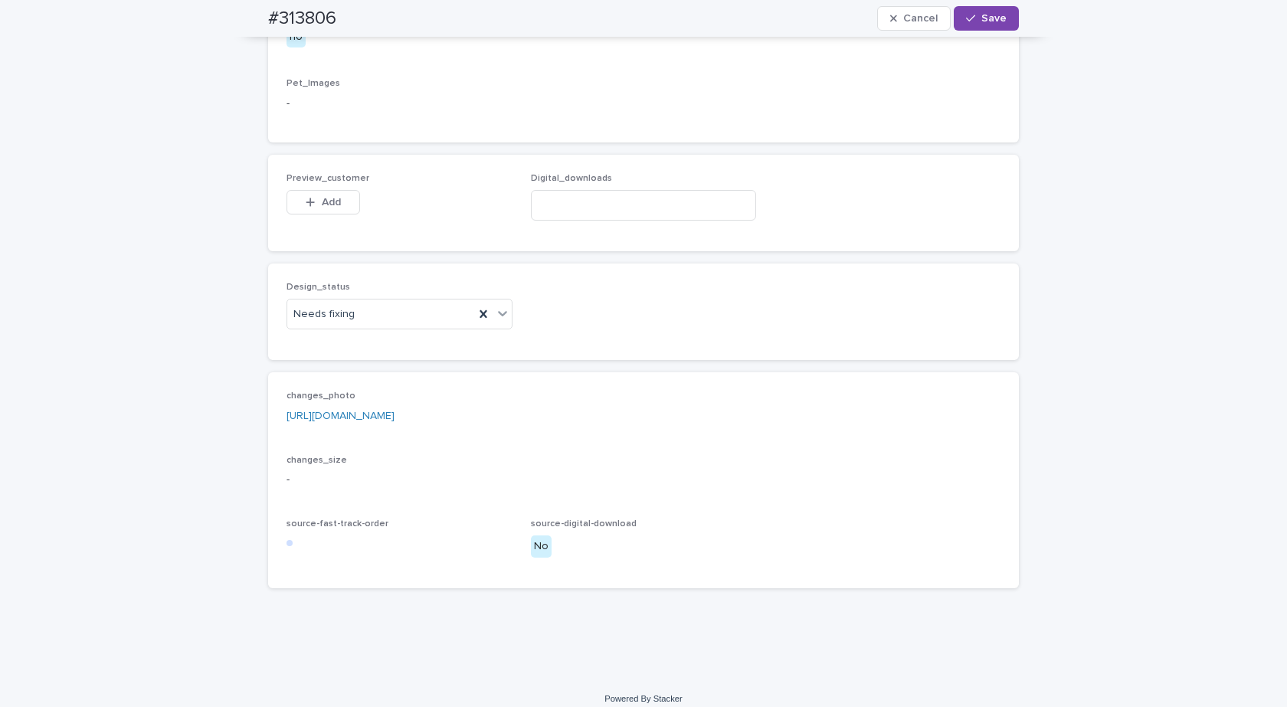
scroll to position [936, 0]
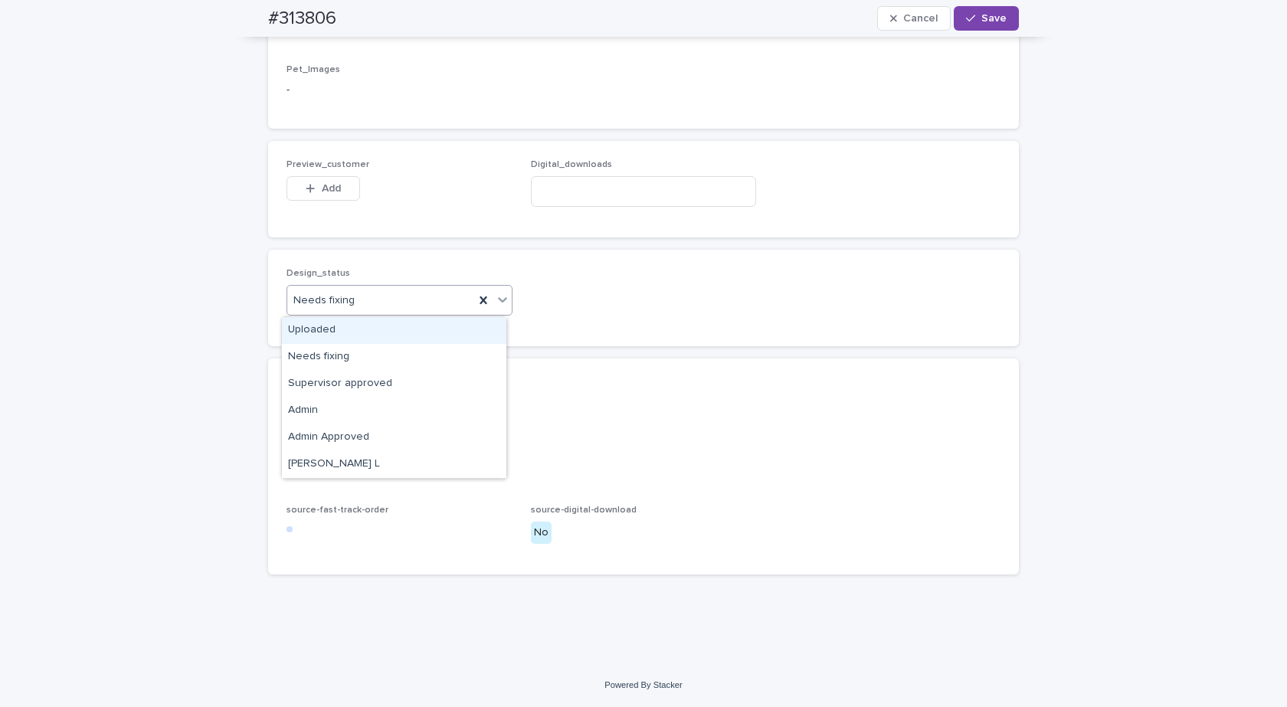
drag, startPoint x: 351, startPoint y: 296, endPoint x: 333, endPoint y: 313, distance: 24.9
click at [349, 296] on div "Needs fixing" at bounding box center [380, 300] width 187 height 25
click at [321, 330] on div "Uploaded" at bounding box center [394, 330] width 225 height 27
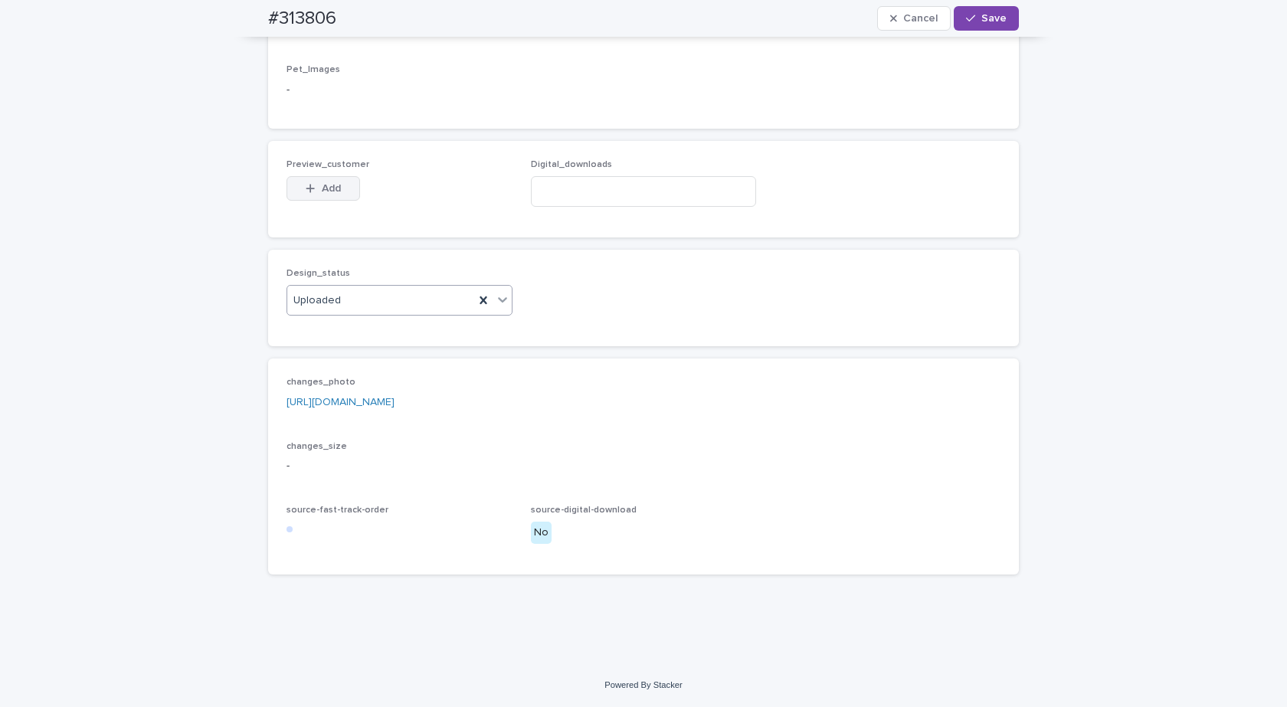
click at [325, 190] on span "Add" at bounding box center [331, 188] width 19 height 11
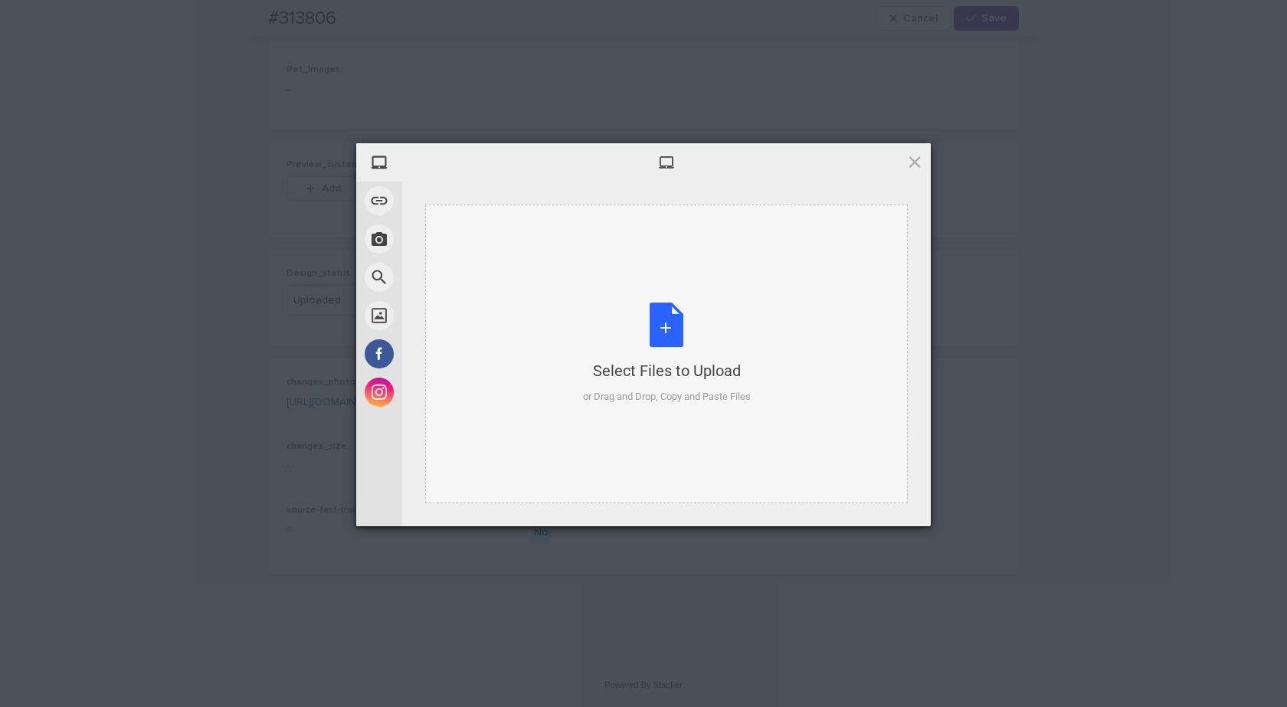
click at [671, 327] on div "Select Files to Upload or Drag and Drop, Copy and Paste Files" at bounding box center [667, 354] width 168 height 102
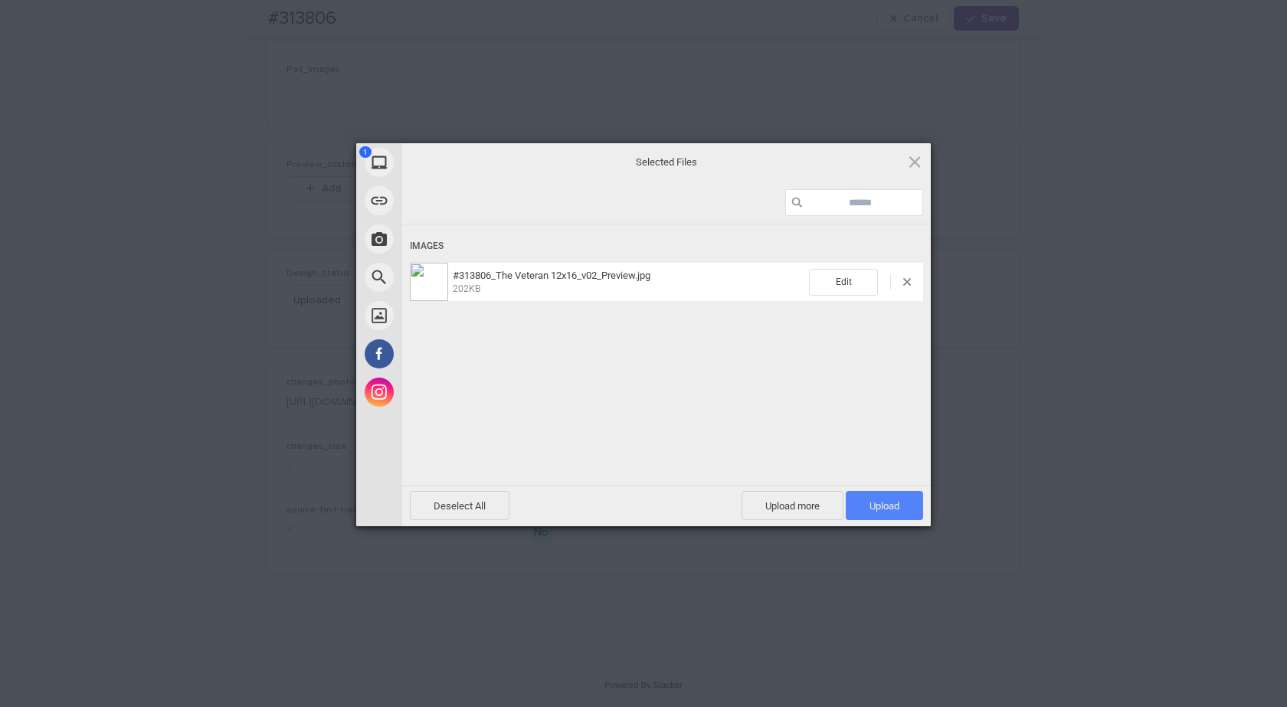
click at [874, 504] on span "Upload 1" at bounding box center [885, 505] width 30 height 11
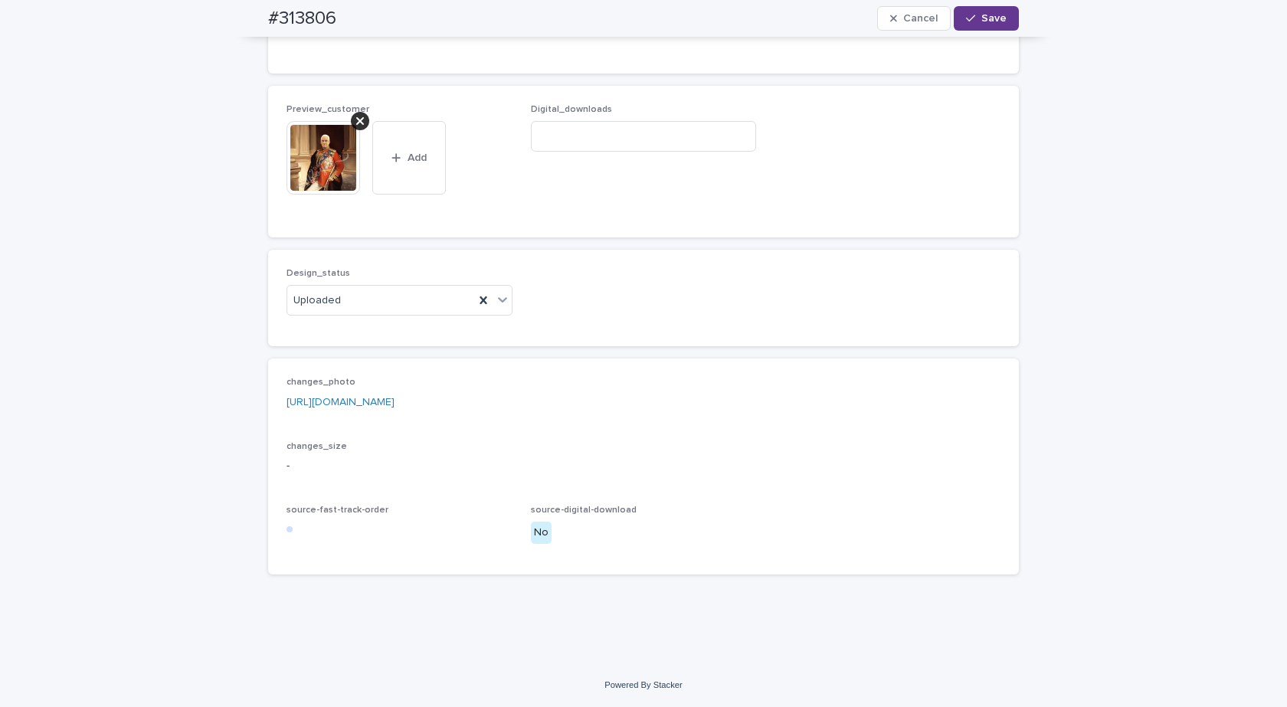
click at [976, 19] on div "button" at bounding box center [973, 18] width 15 height 11
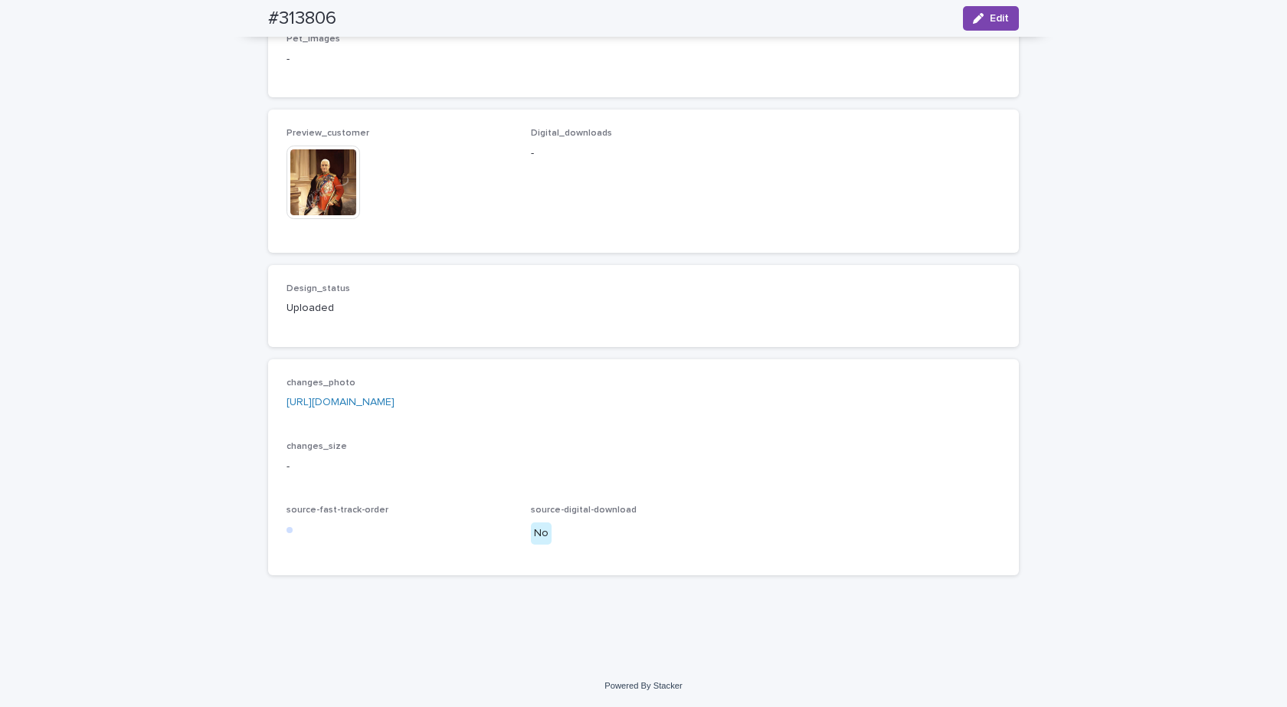
click at [319, 190] on img at bounding box center [324, 183] width 74 height 74
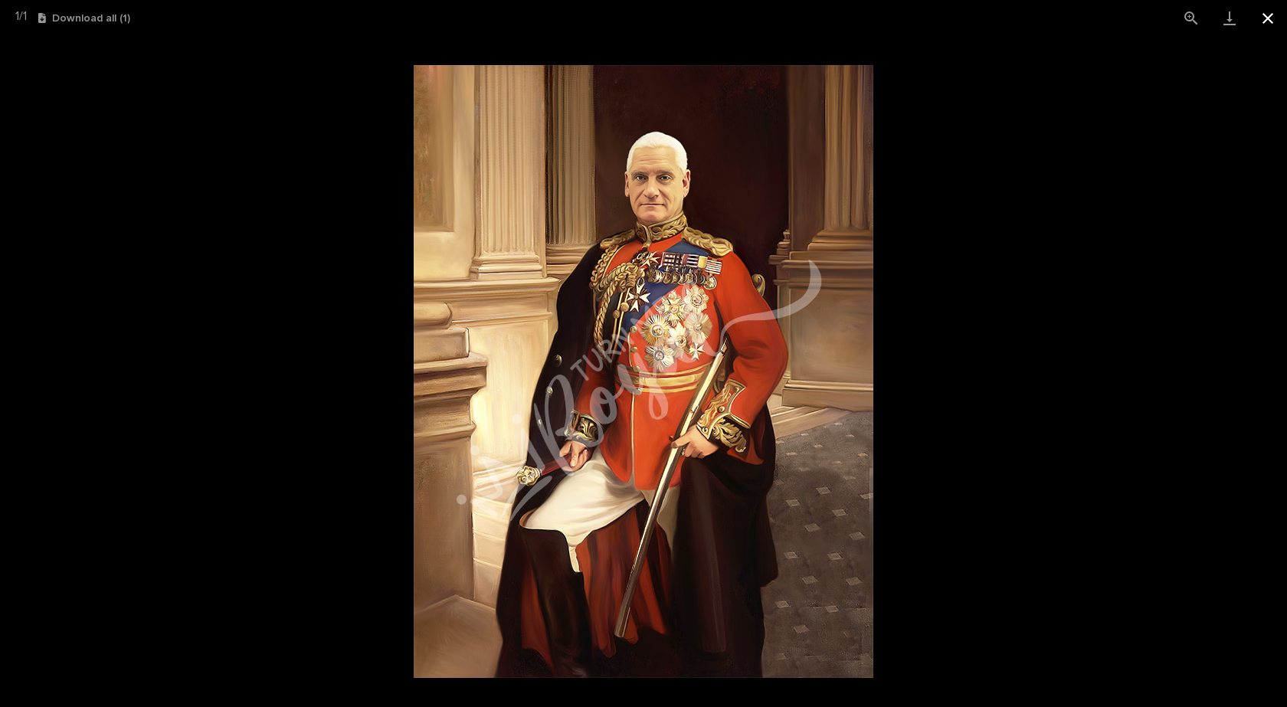
click at [1266, 16] on button "Close gallery" at bounding box center [1268, 18] width 38 height 36
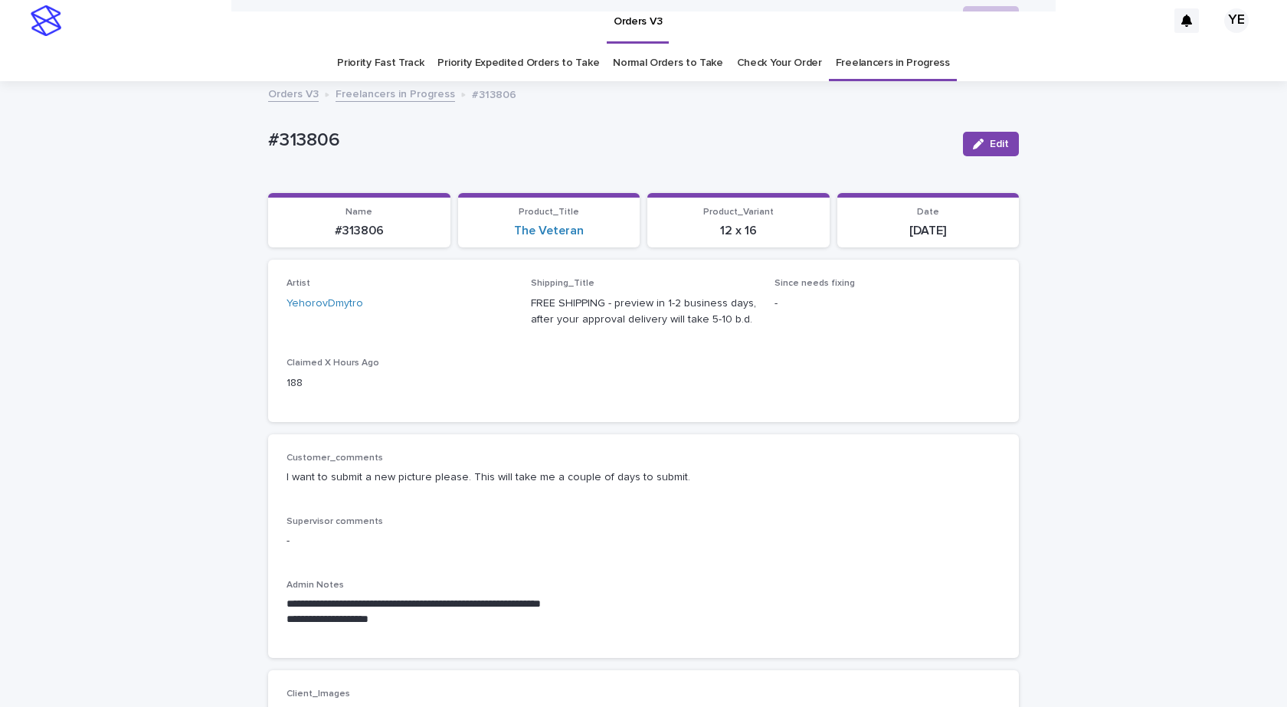
scroll to position [0, 0]
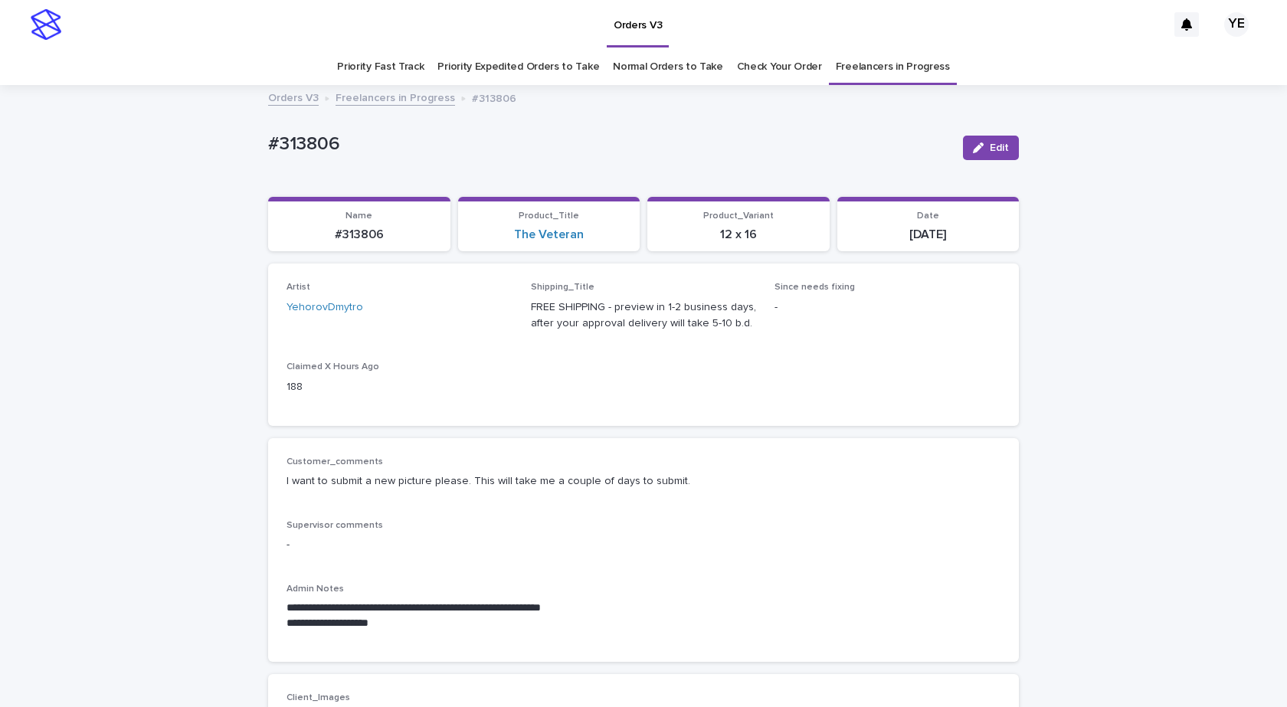
click at [381, 92] on link "Freelancers in Progress" at bounding box center [396, 97] width 120 height 18
